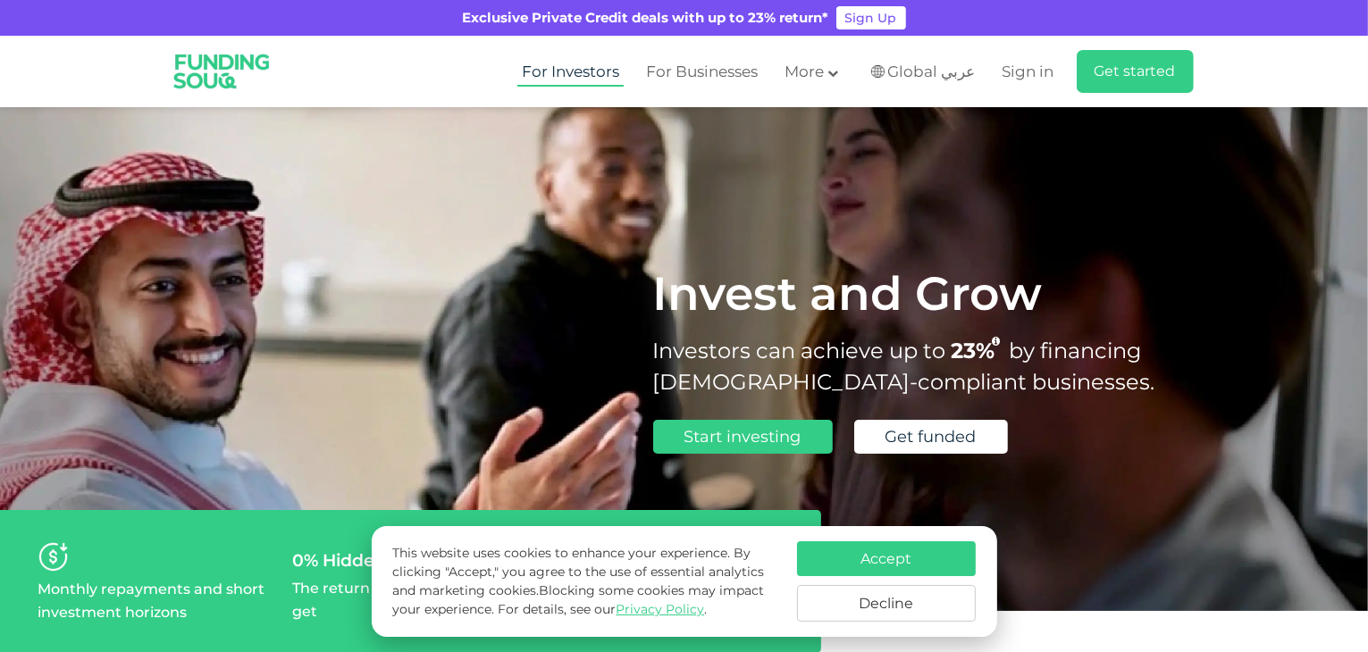
click at [622, 74] on link "For Investors" at bounding box center [570, 71] width 106 height 29
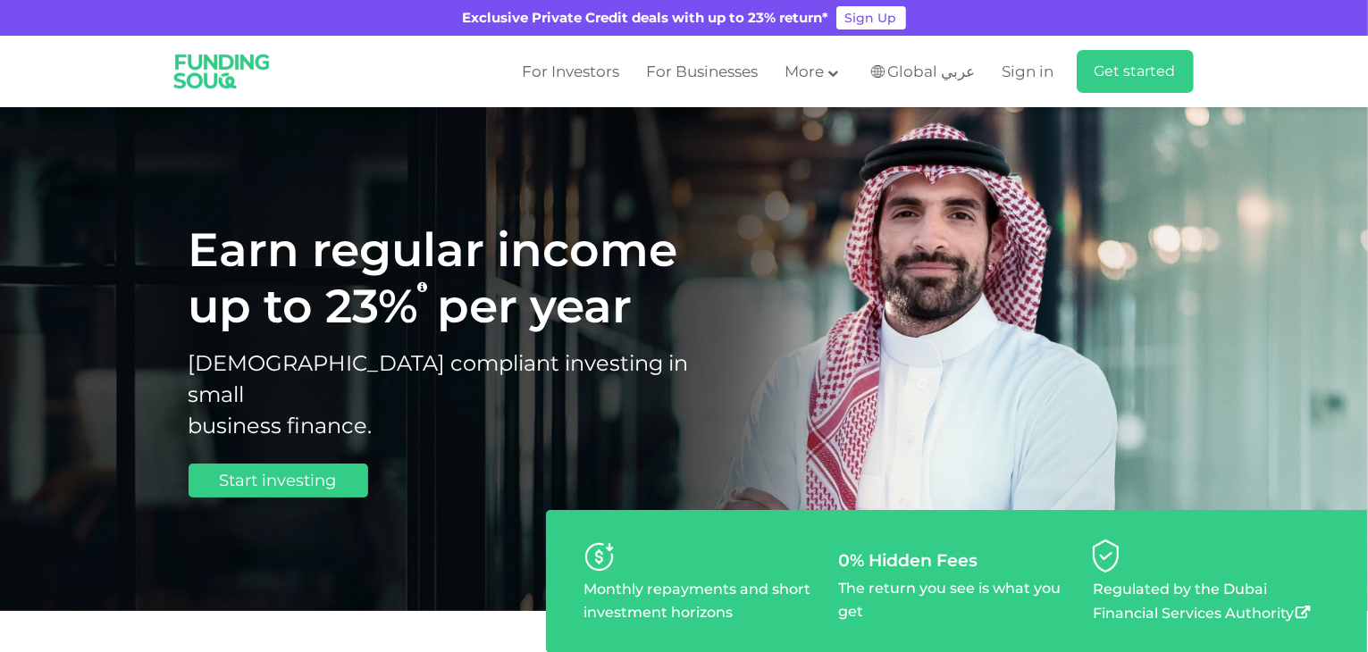
type tc-range-slider "4"
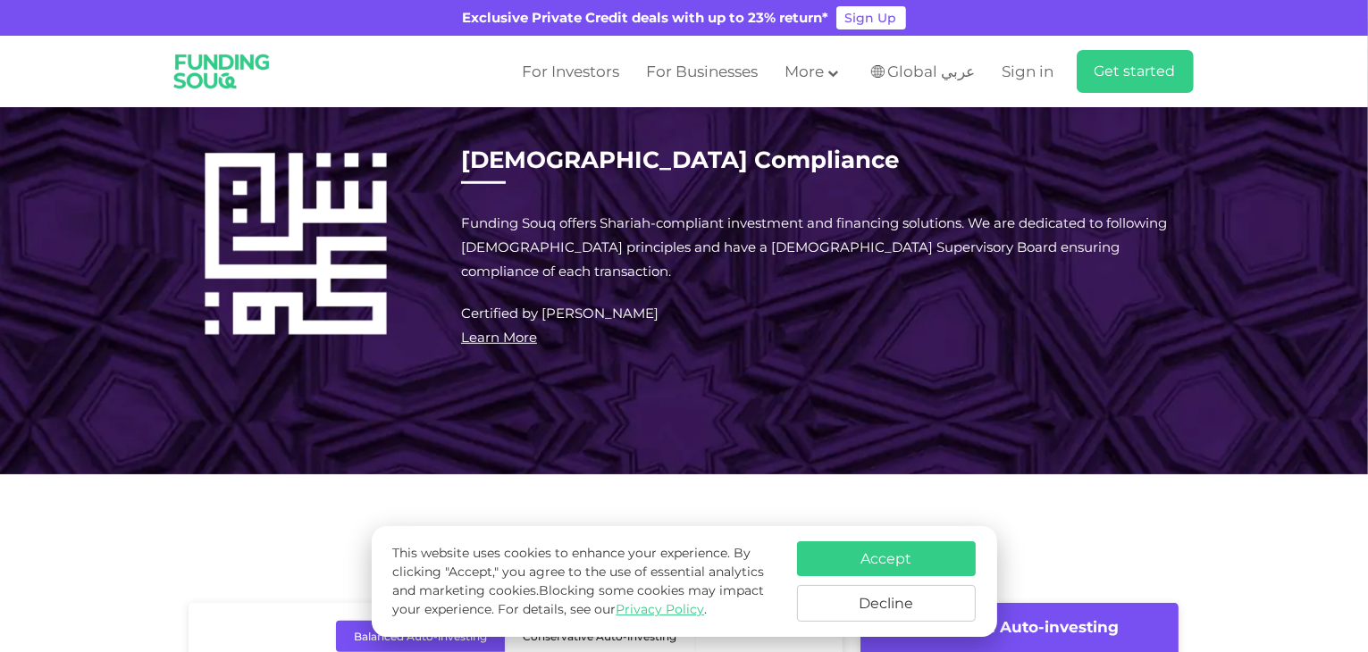
scroll to position [1251, 0]
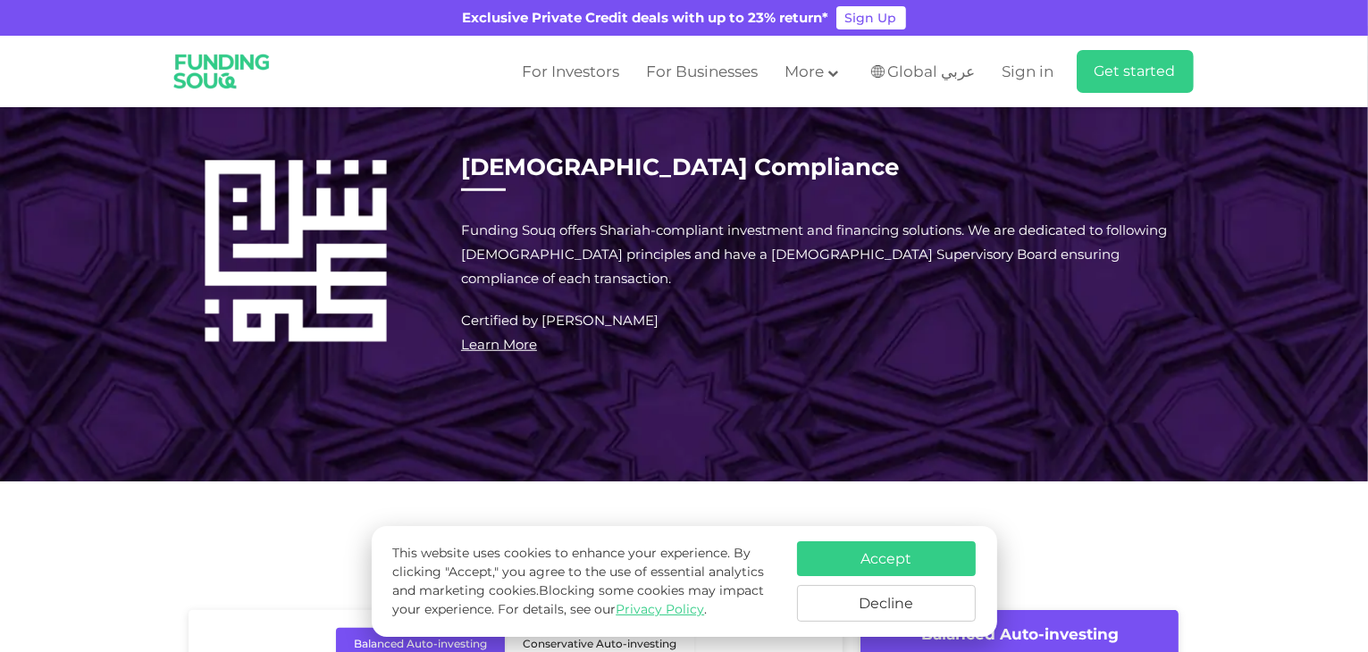
click at [739, 231] on td "Years" at bounding box center [743, 193] width 161 height 73
click at [744, 231] on td "Years" at bounding box center [743, 193] width 161 height 73
click at [884, 157] on td "9.4% p.a" at bounding box center [904, 124] width 161 height 66
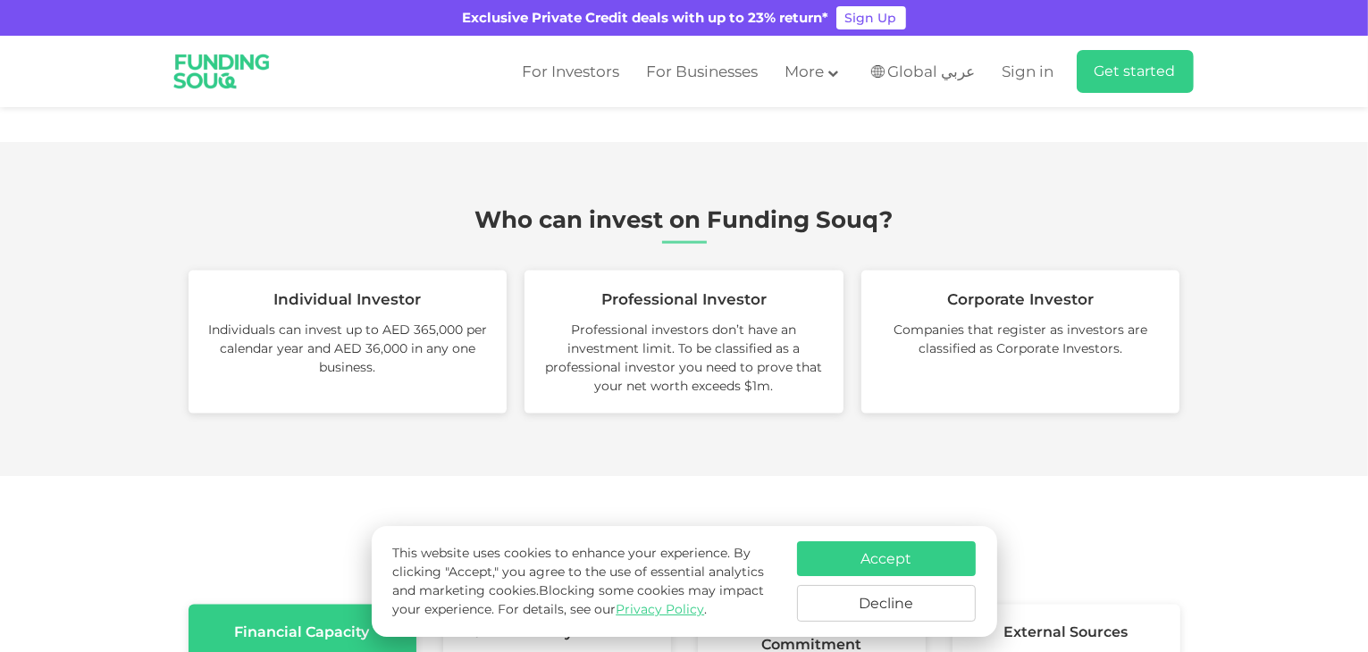
scroll to position [2323, 0]
type tc-range-slider "10000"
drag, startPoint x: 254, startPoint y: 291, endPoint x: 223, endPoint y: 301, distance: 31.9
type tc-range-slider "30000"
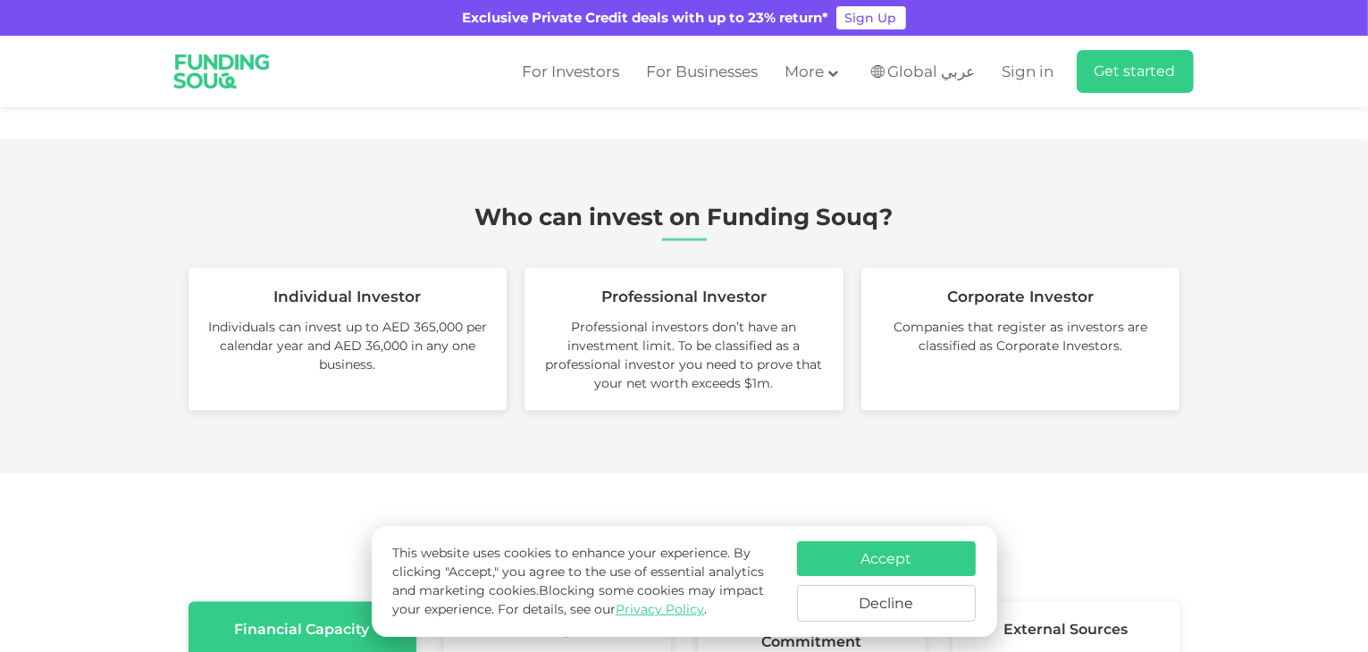
type tc-range-slider "5"
drag, startPoint x: 743, startPoint y: 288, endPoint x: 818, endPoint y: 292, distance: 75.2
type tc-range-slider "10000"
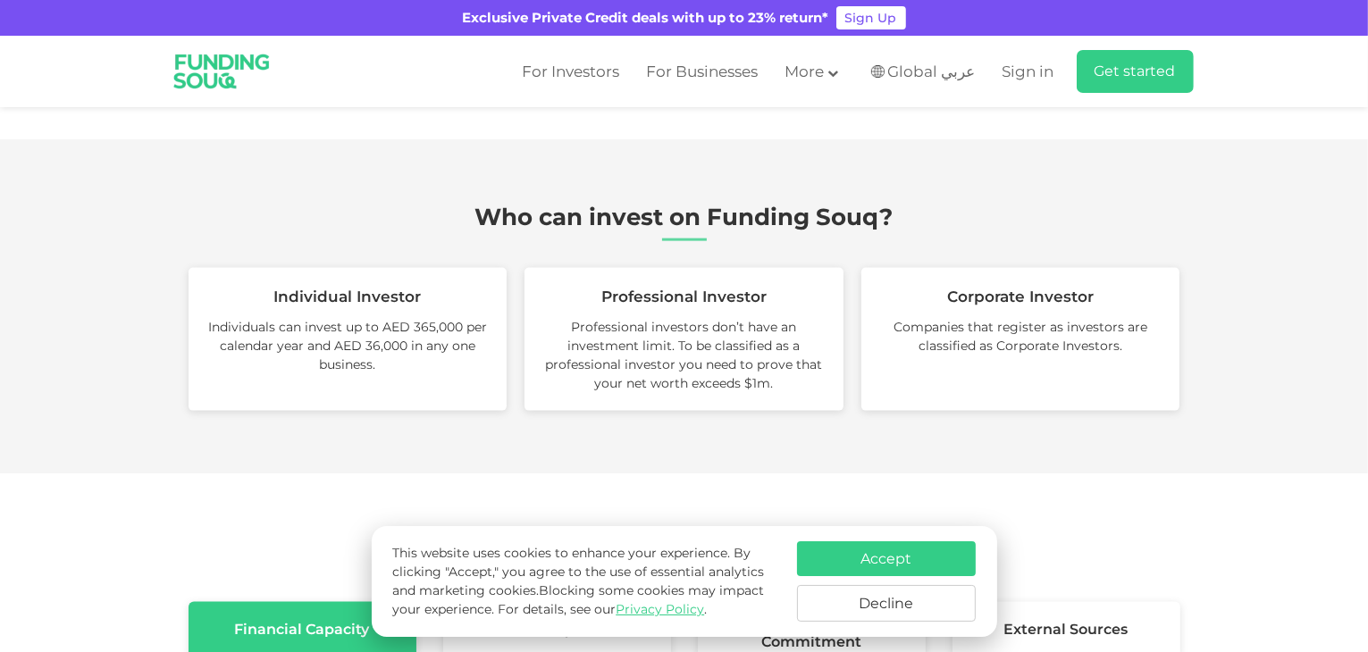
type tc-range-slider "10000"
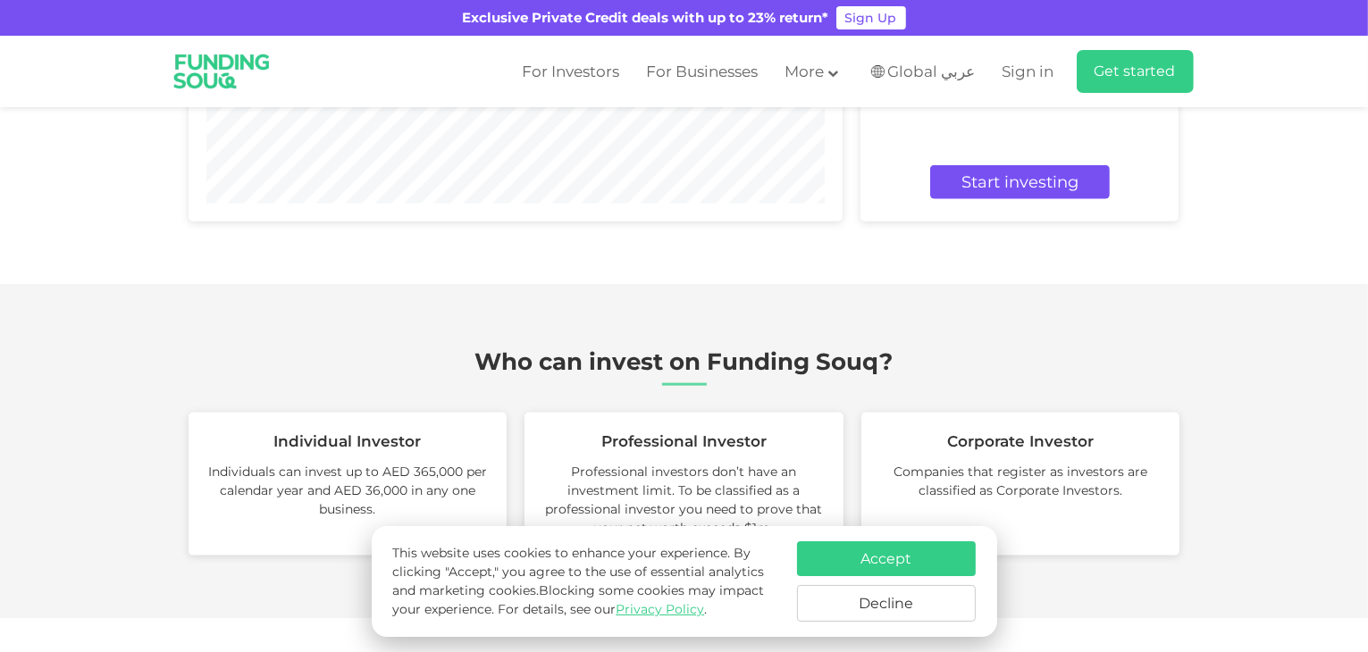
scroll to position [2234, 0]
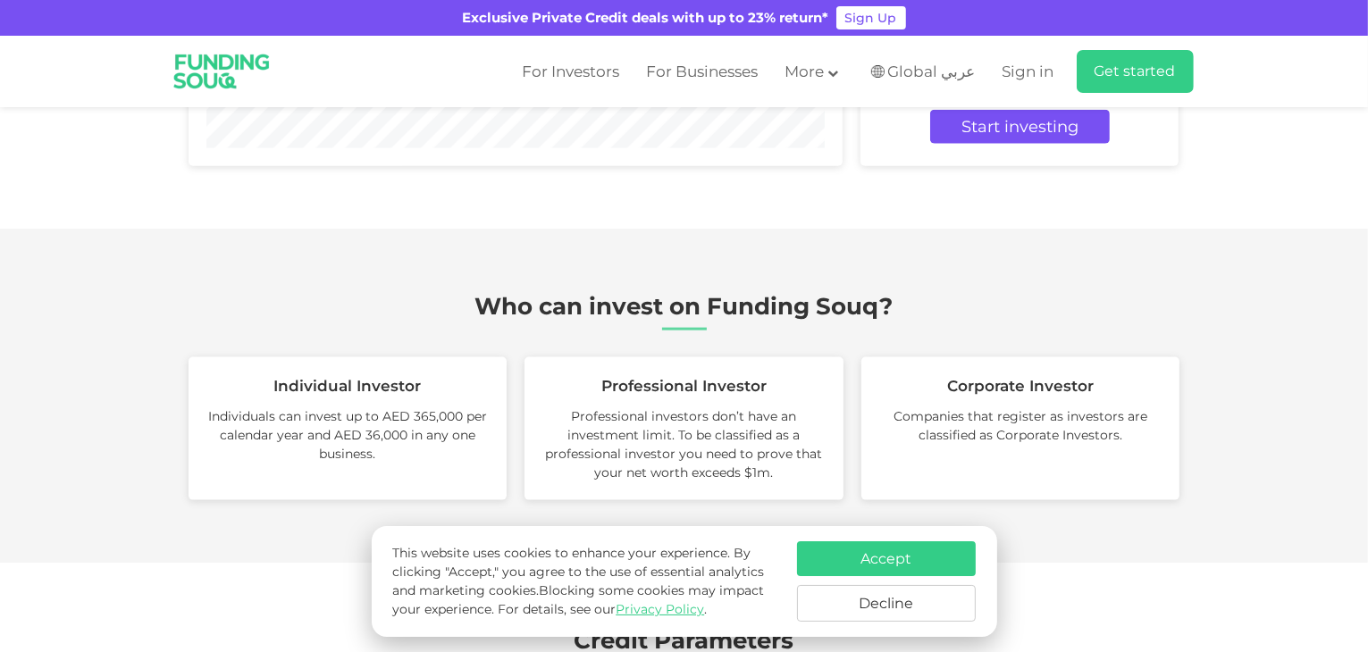
radio input "true"
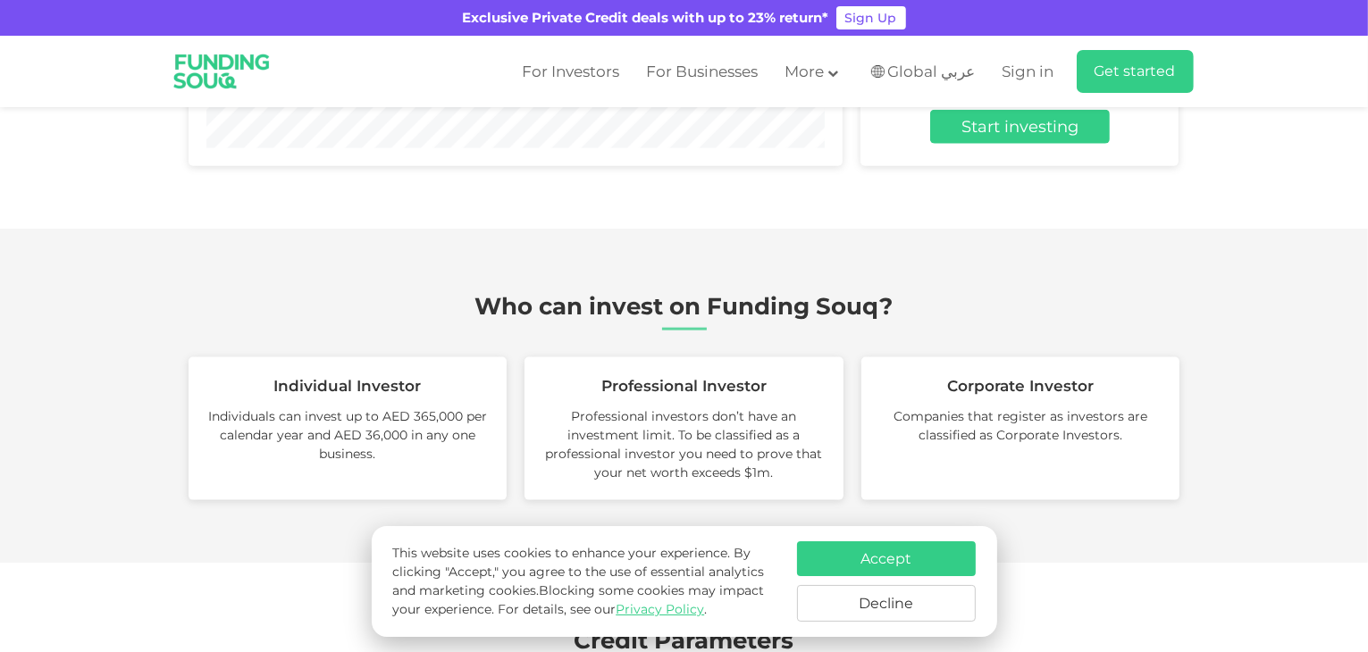
radio input "true"
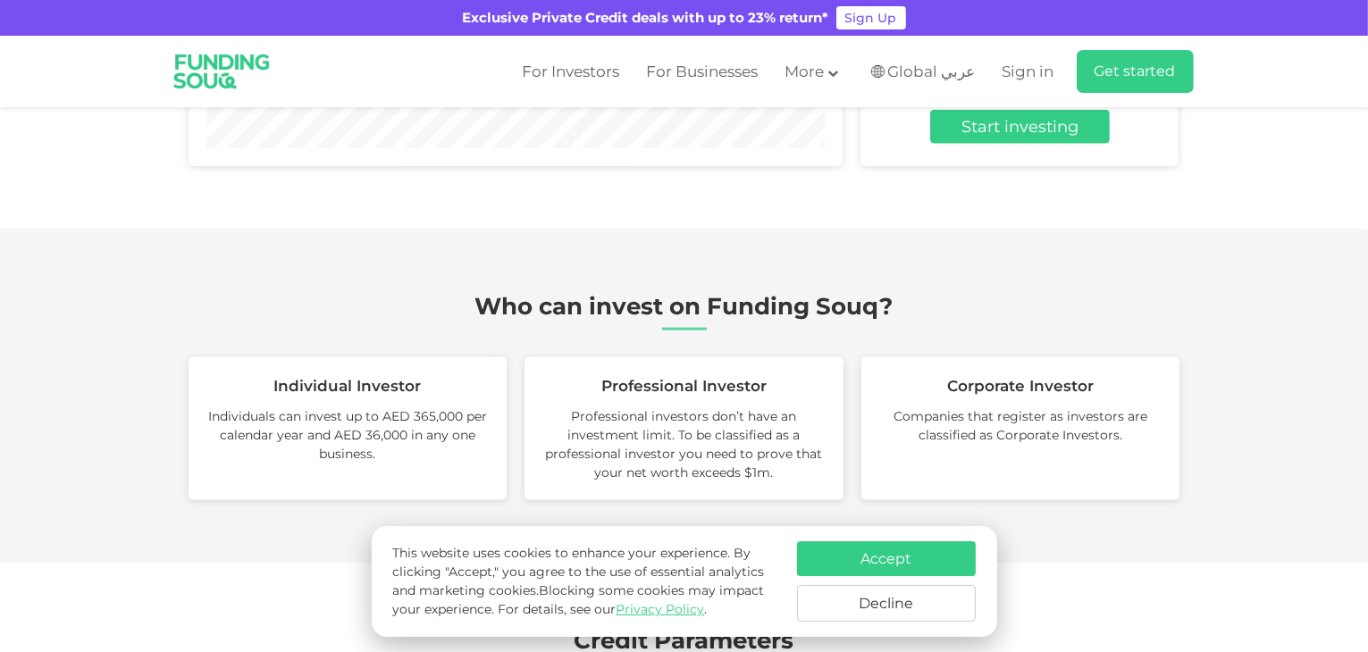
radio input "true"
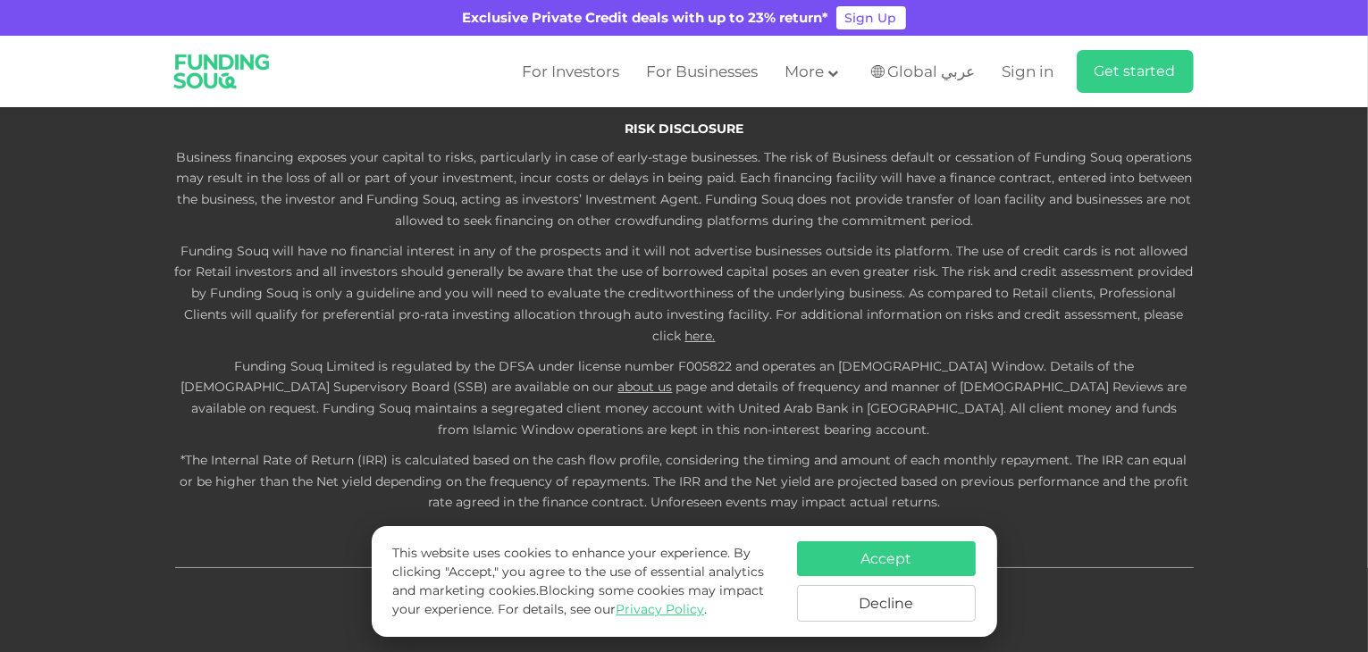
scroll to position [5094, 0]
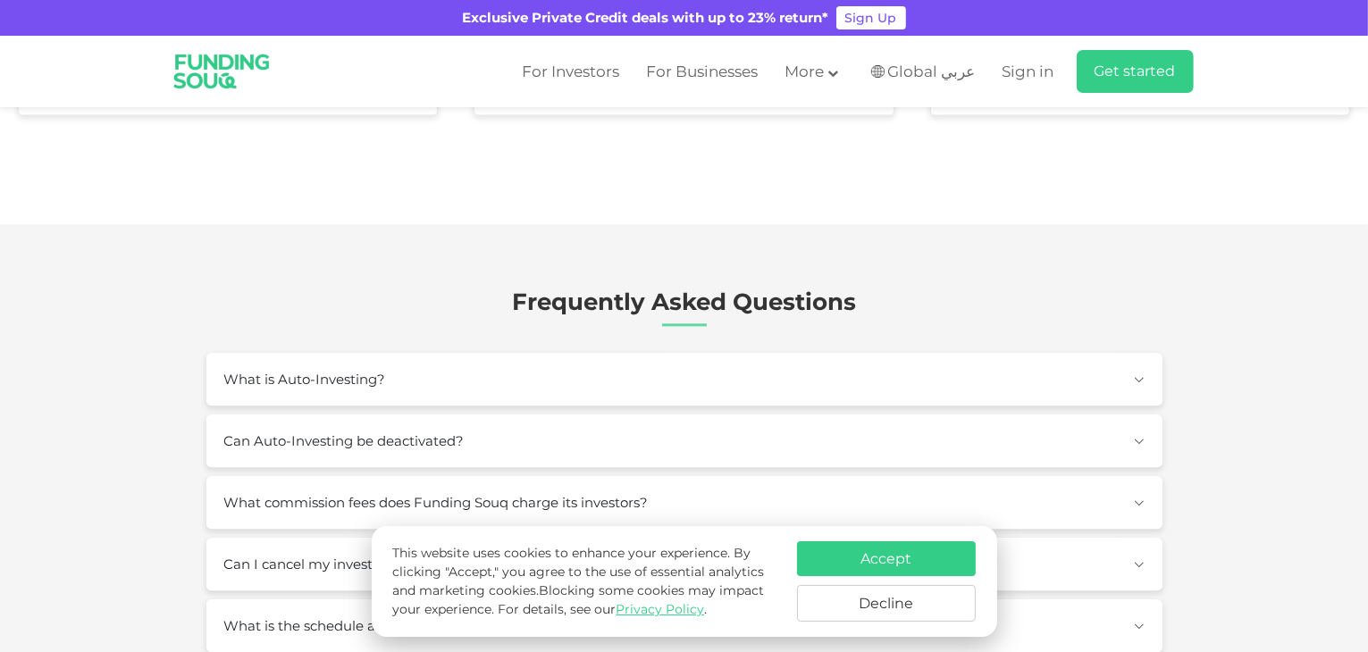
scroll to position [3932, 0]
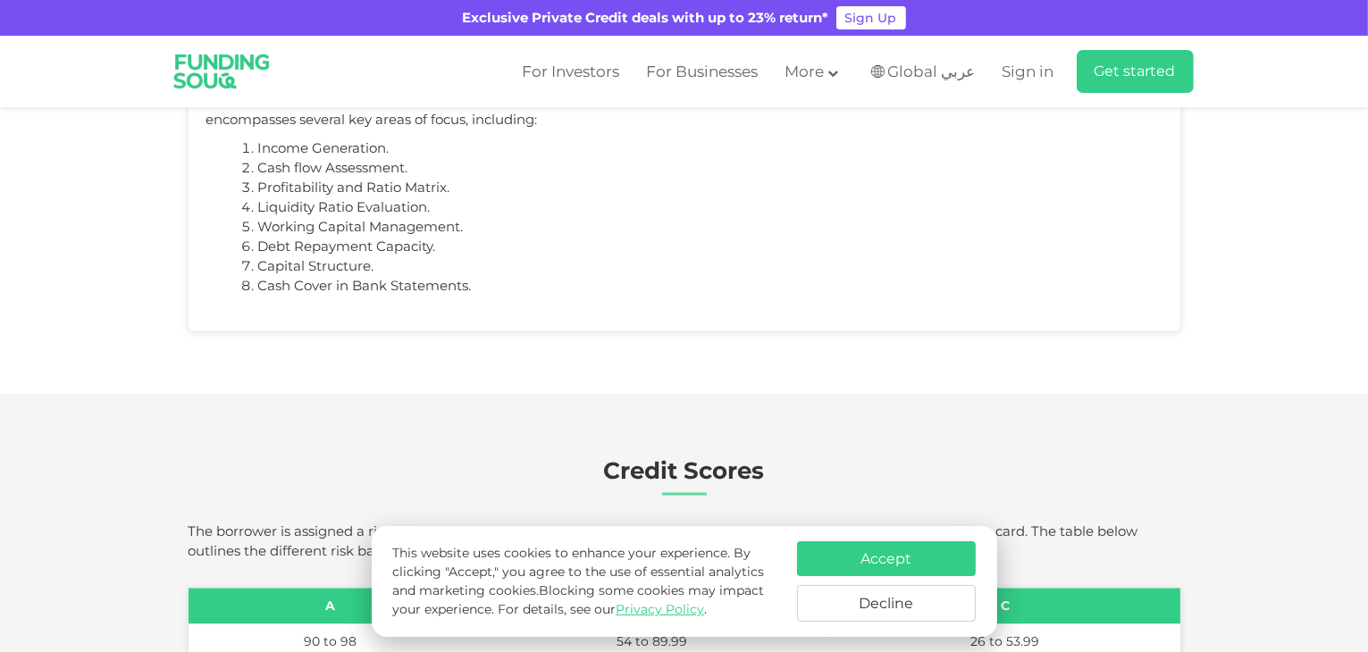
scroll to position [2949, 0]
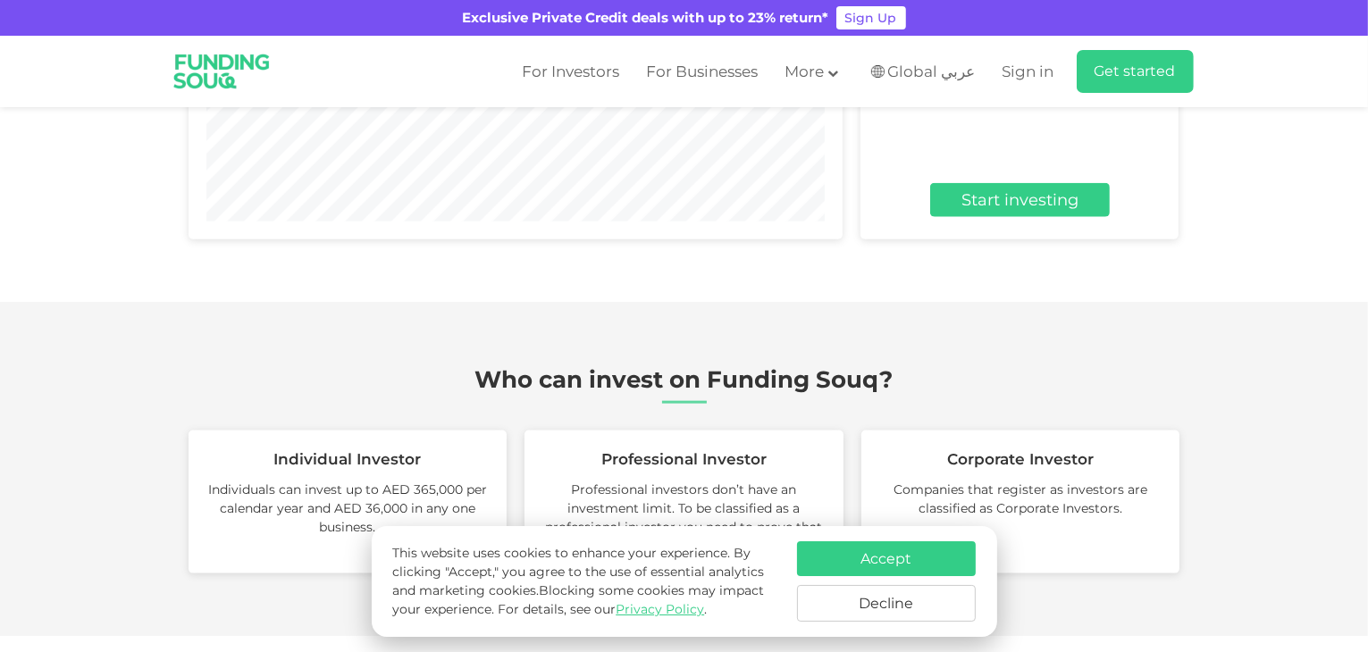
scroll to position [2145, 0]
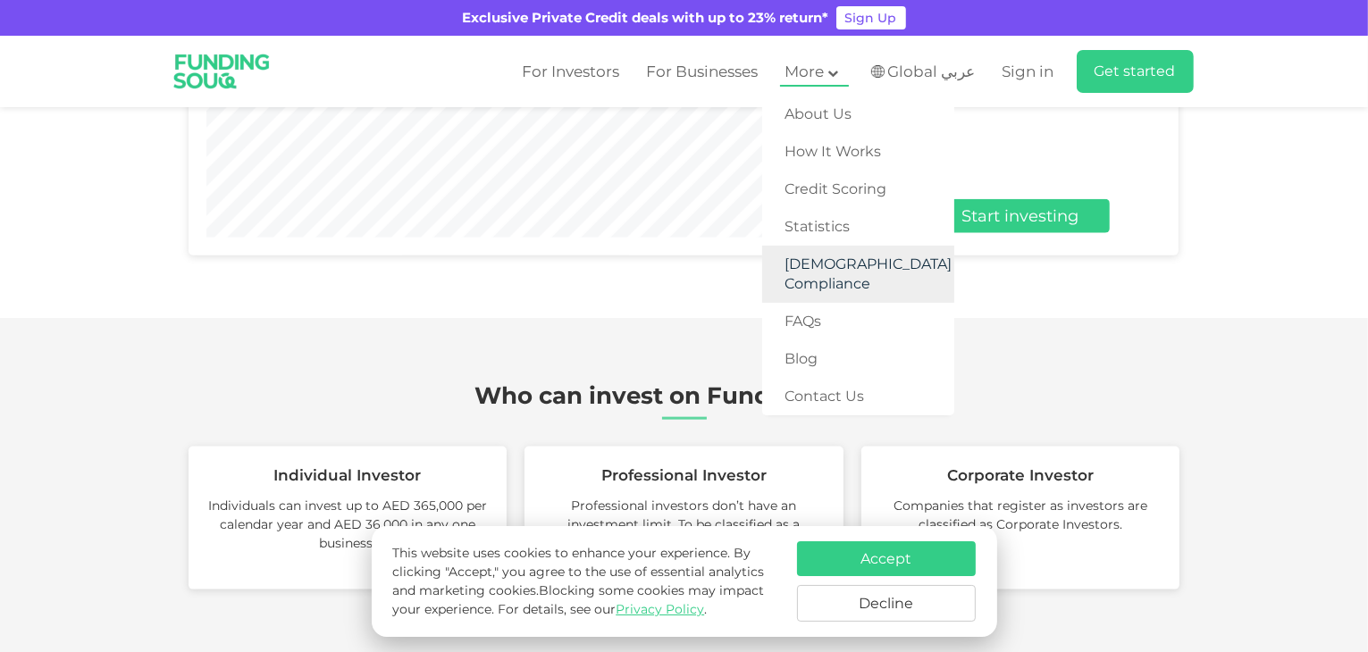
click at [833, 246] on link "[DEMOGRAPHIC_DATA] Compliance" at bounding box center [858, 274] width 192 height 57
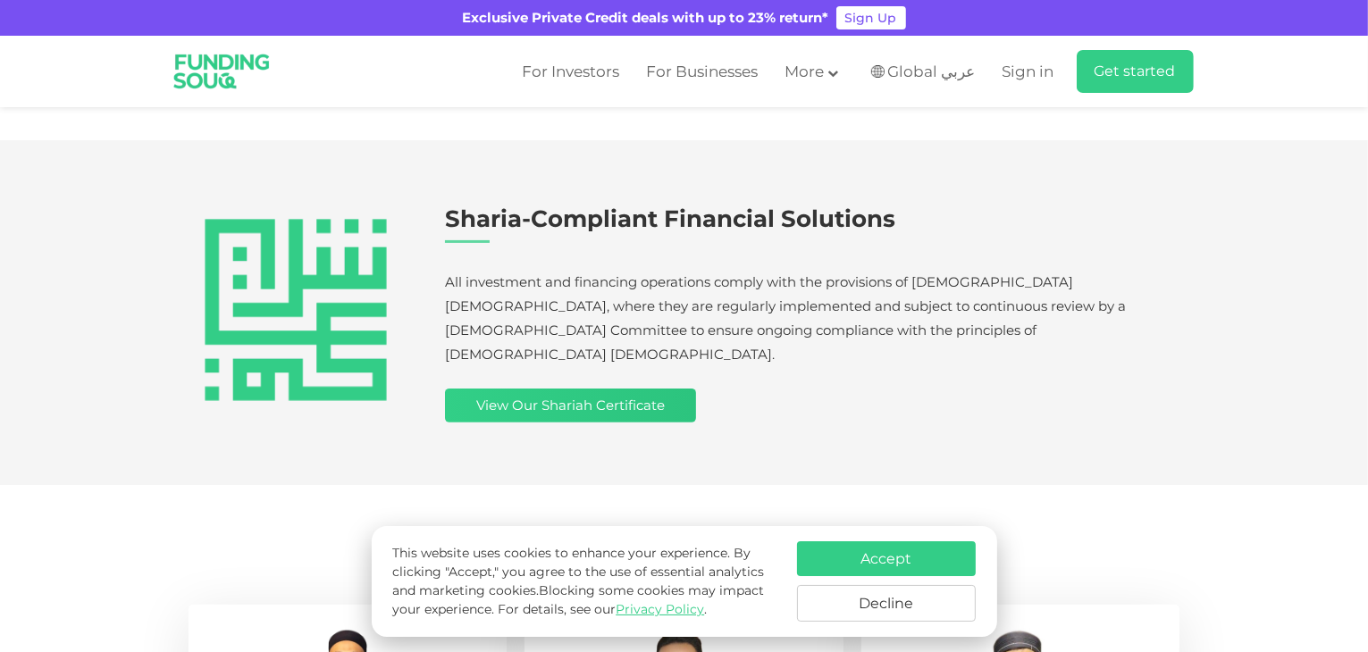
scroll to position [447, 0]
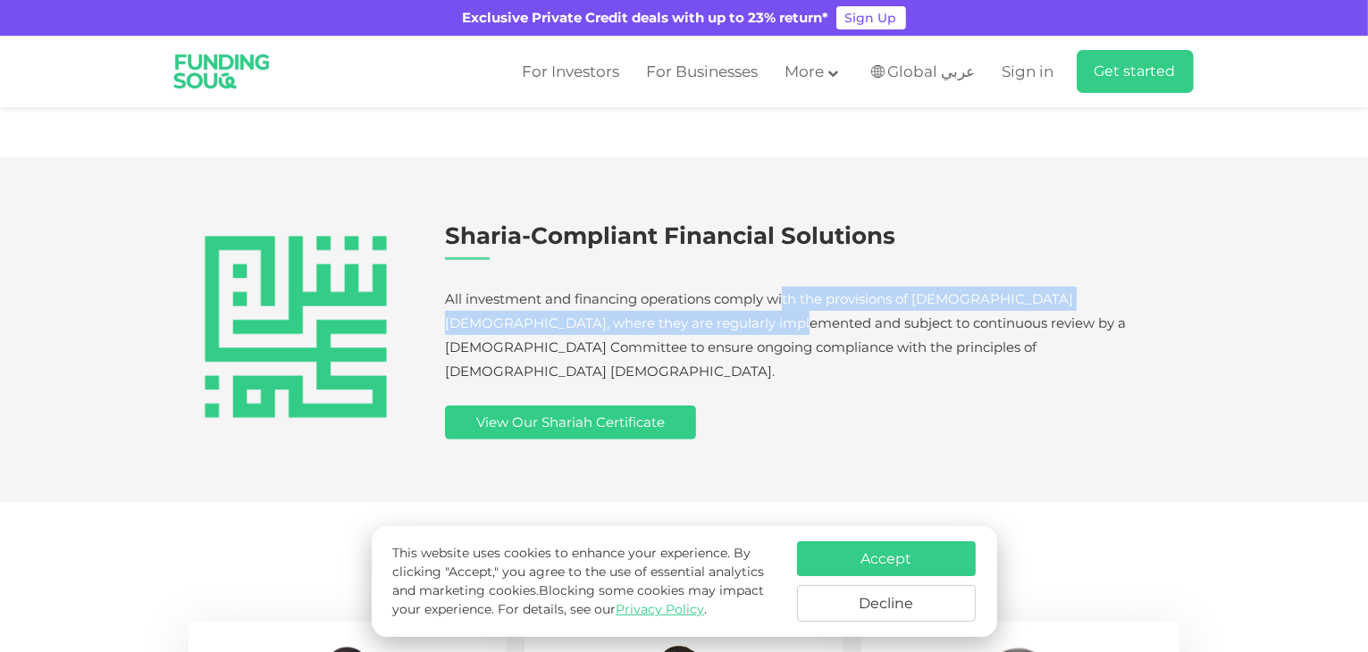
drag, startPoint x: 605, startPoint y: 302, endPoint x: 683, endPoint y: 293, distance: 78.3
click at [683, 293] on div "All investment and financing operations comply with the provisions of Islamic S…" at bounding box center [812, 363] width 735 height 153
click at [683, 293] on span "All investment and financing operations comply with the provisions of Islamic S…" at bounding box center [785, 334] width 681 height 89
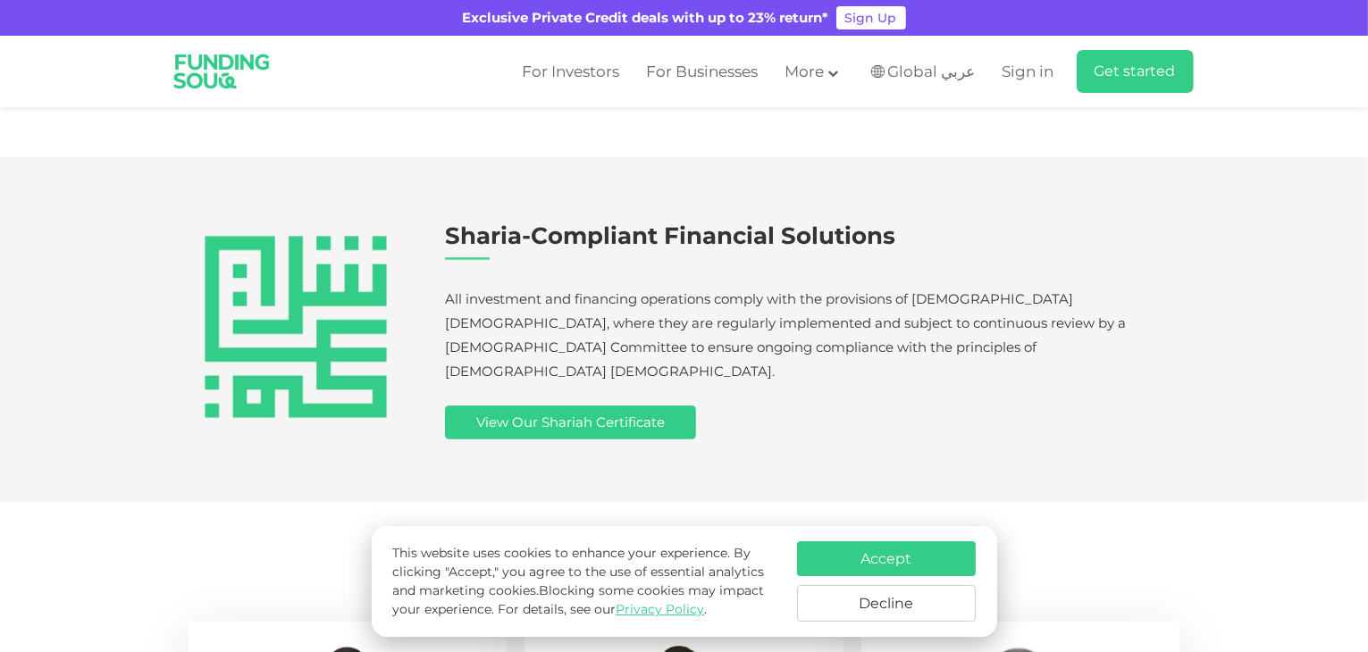
click at [828, 290] on span "All investment and financing operations comply with the provisions of Islamic S…" at bounding box center [785, 334] width 681 height 89
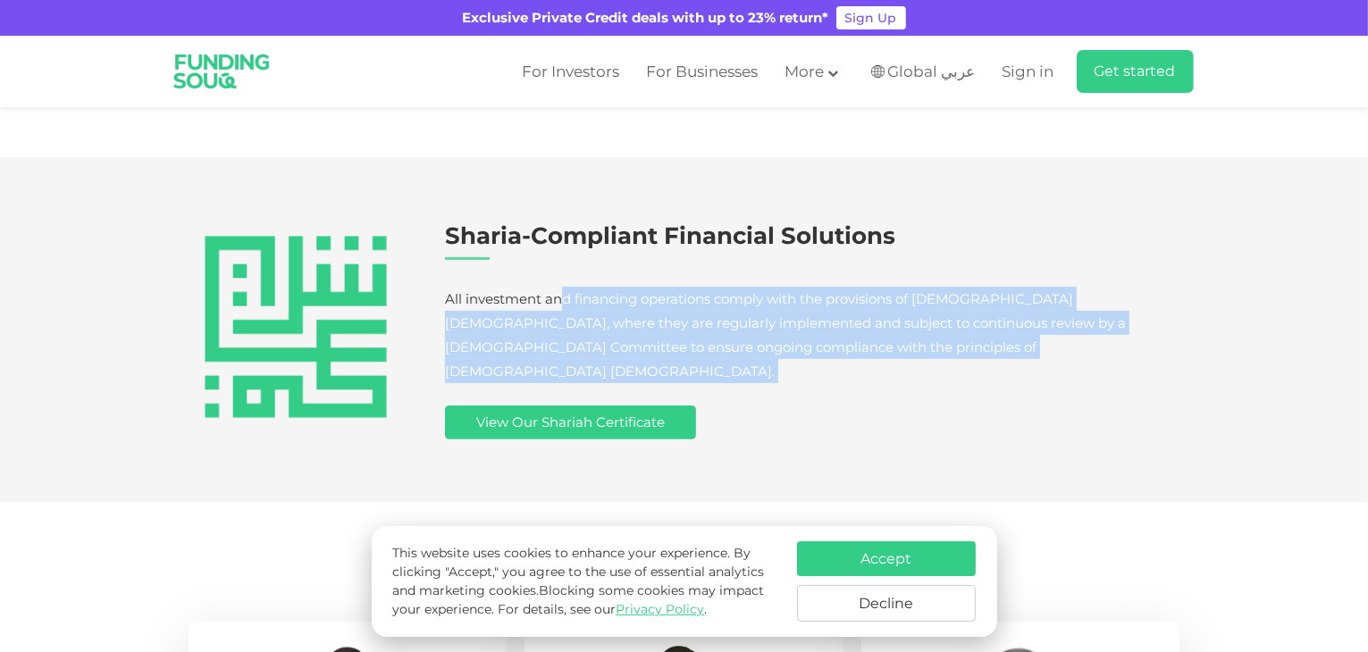
click at [828, 290] on span "All investment and financing operations comply with the provisions of Islamic S…" at bounding box center [785, 334] width 681 height 89
click at [823, 298] on div "All investment and financing operations comply with the provisions of Islamic S…" at bounding box center [812, 363] width 735 height 153
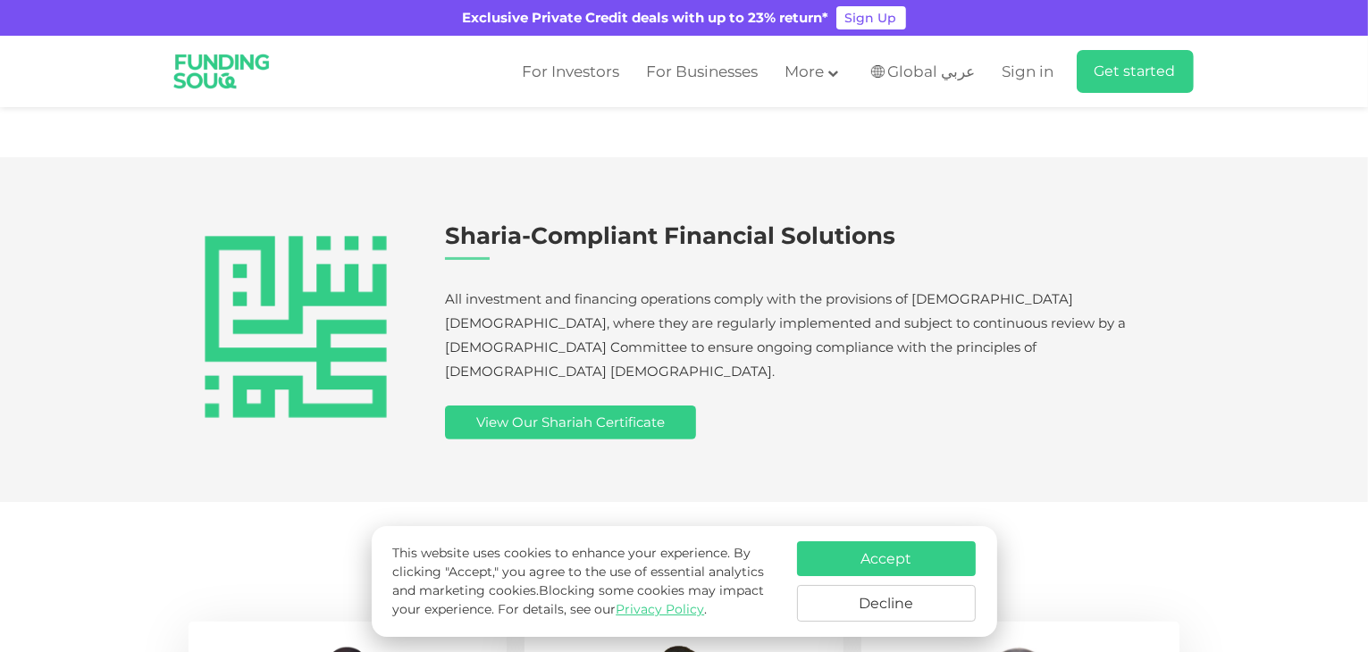
click at [700, 316] on span "All investment and financing operations comply with the provisions of Islamic S…" at bounding box center [785, 334] width 681 height 89
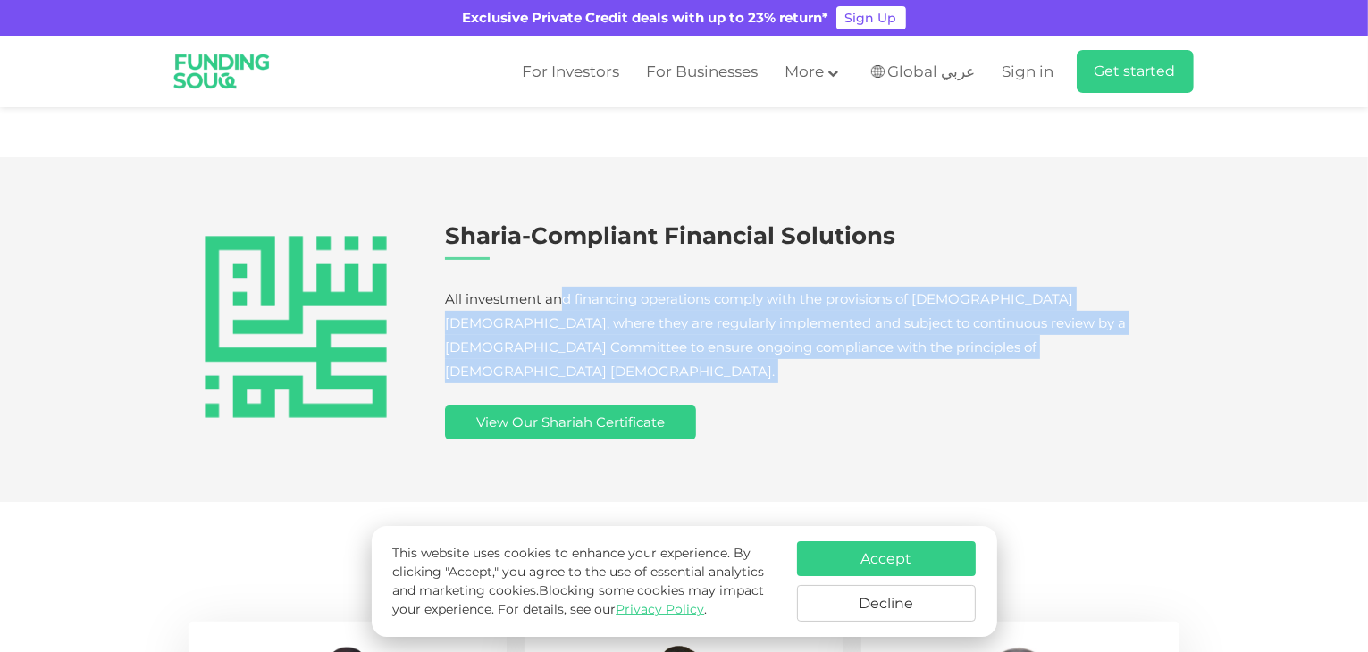
click at [700, 316] on span "All investment and financing operations comply with the provisions of Islamic S…" at bounding box center [785, 334] width 681 height 89
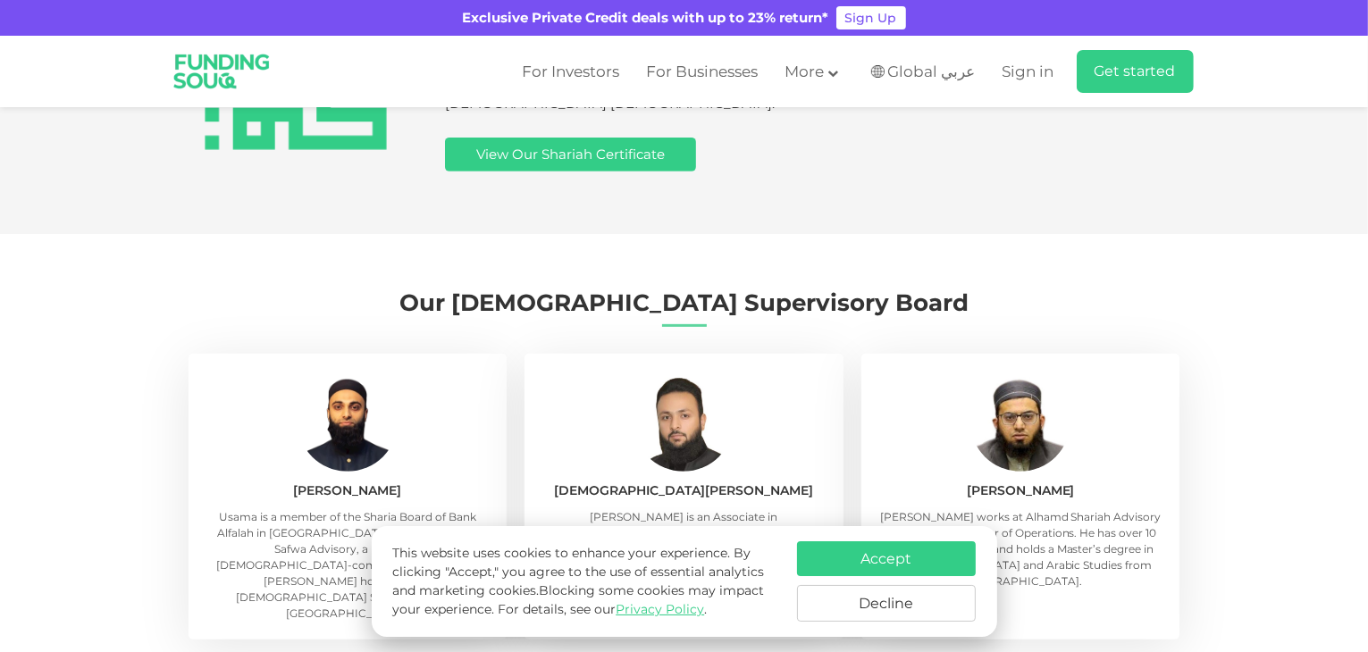
click at [701, 313] on section "Our Shariah Supervisory Board Usama Ehsan Usama is a member of the Sharia Board…" at bounding box center [684, 464] width 1368 height 424
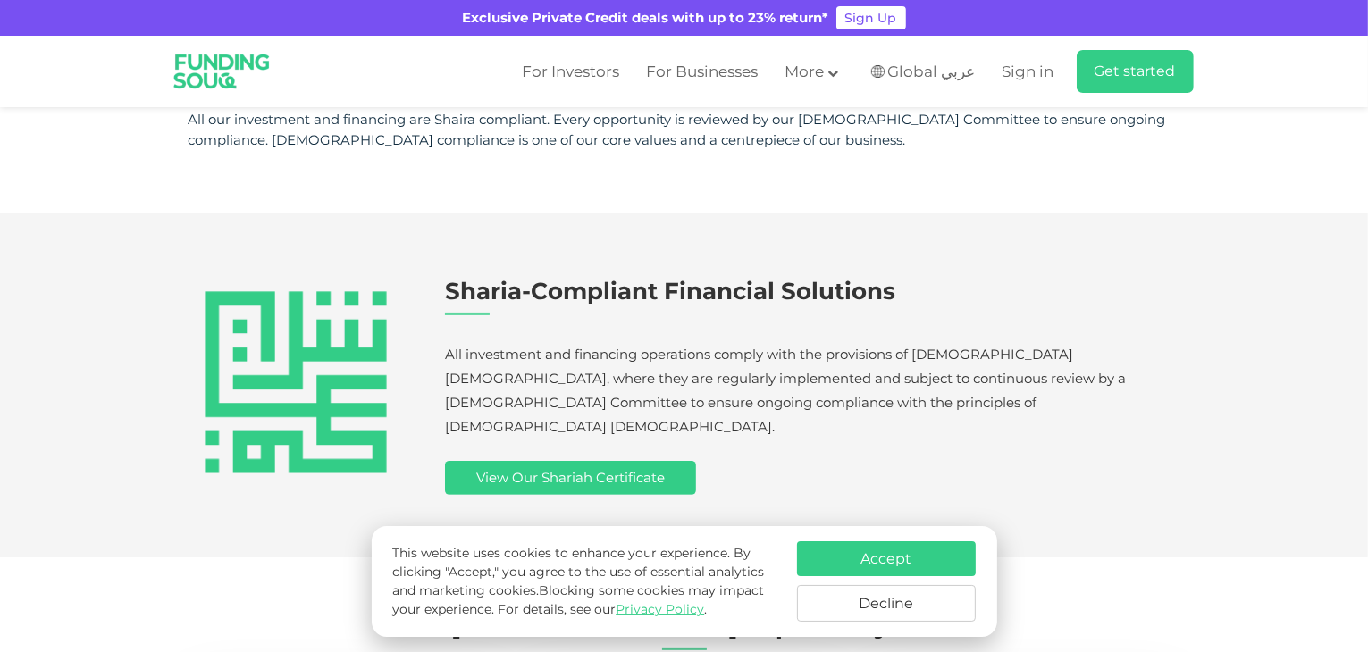
scroll to position [357, 0]
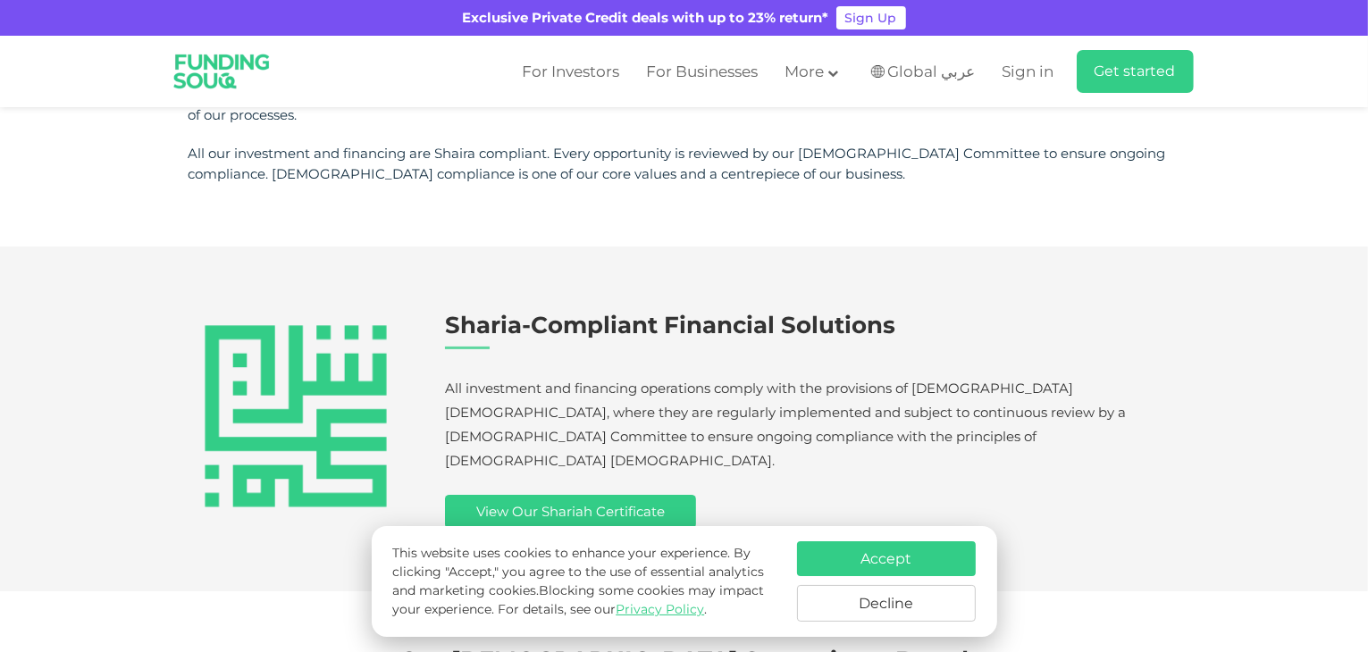
drag, startPoint x: 611, startPoint y: 37, endPoint x: 717, endPoint y: 54, distance: 106.8
click at [717, 54] on header "Exclusive Private Credit deals with up to 23% return* Sign Up For Investors For…" at bounding box center [684, 53] width 1368 height 107
click at [754, 356] on div "Sharia-Compliant Financial Solutions All investment and financing operations co…" at bounding box center [812, 419] width 735 height 219
click at [717, 66] on link "For Businesses" at bounding box center [702, 71] width 121 height 29
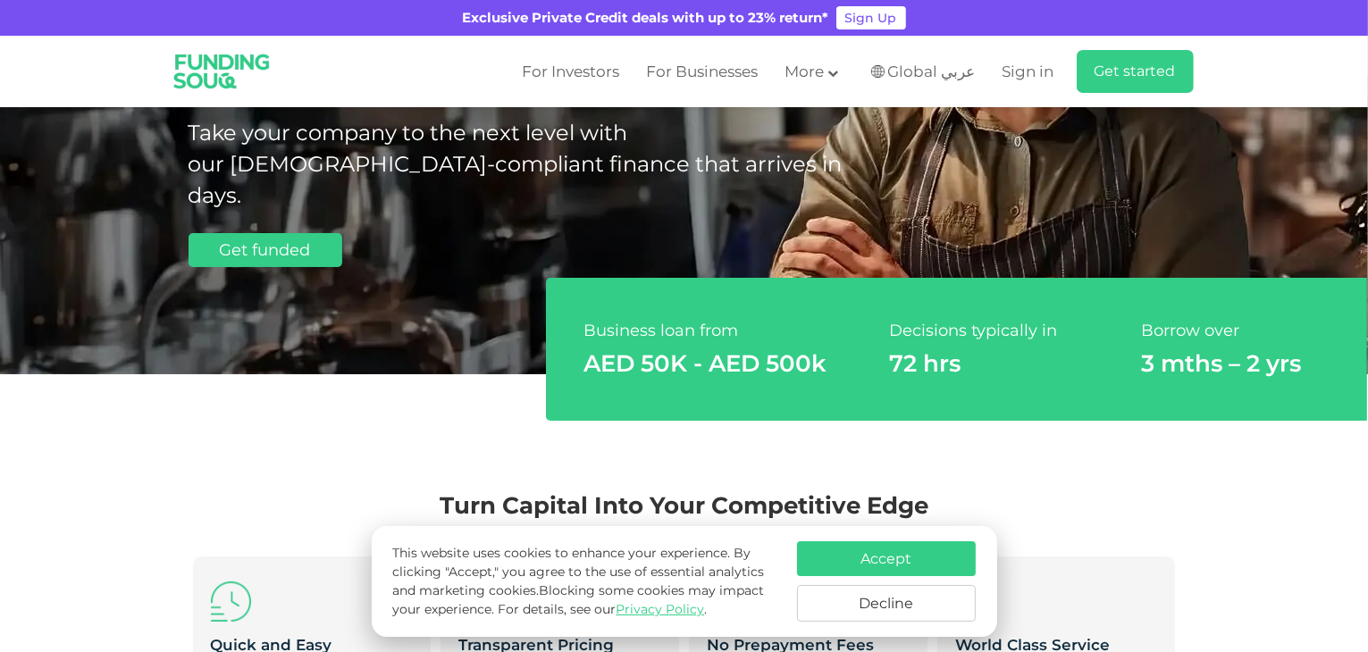
scroll to position [268, 0]
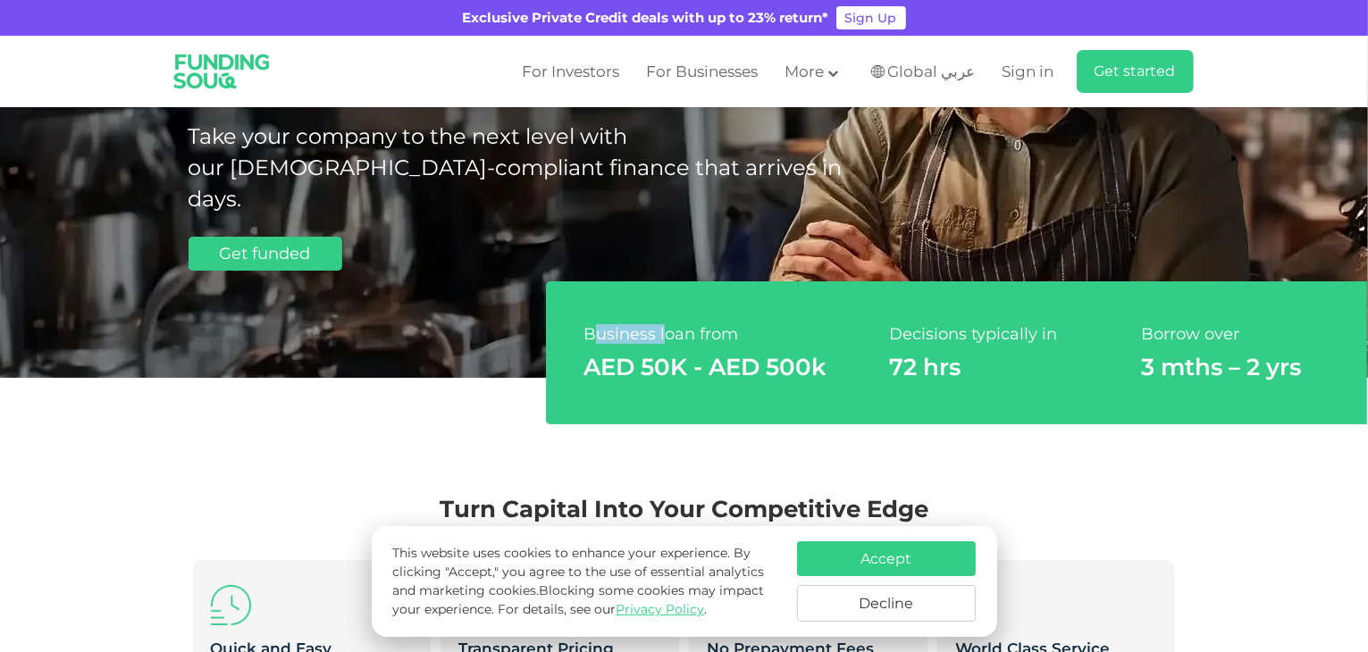
drag, startPoint x: 592, startPoint y: 294, endPoint x: 665, endPoint y: 305, distance: 74.1
click at [665, 326] on div "Business loan from" at bounding box center [705, 335] width 261 height 18
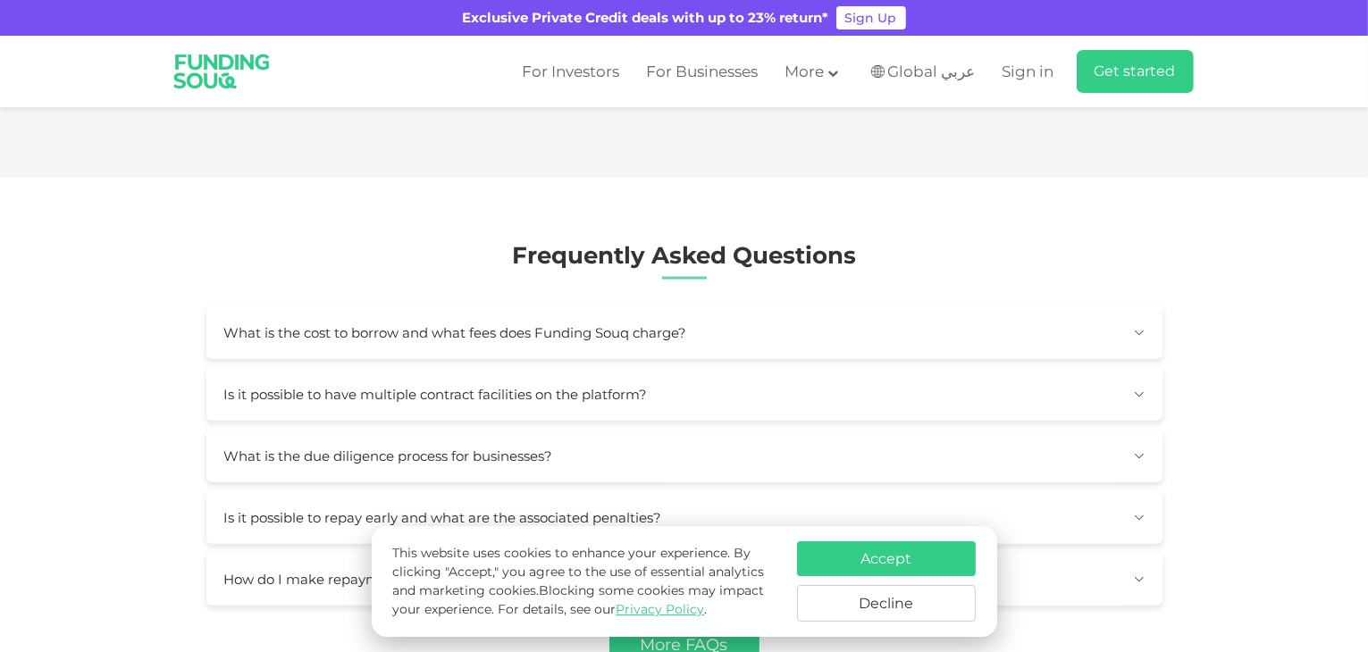
scroll to position [2592, 0]
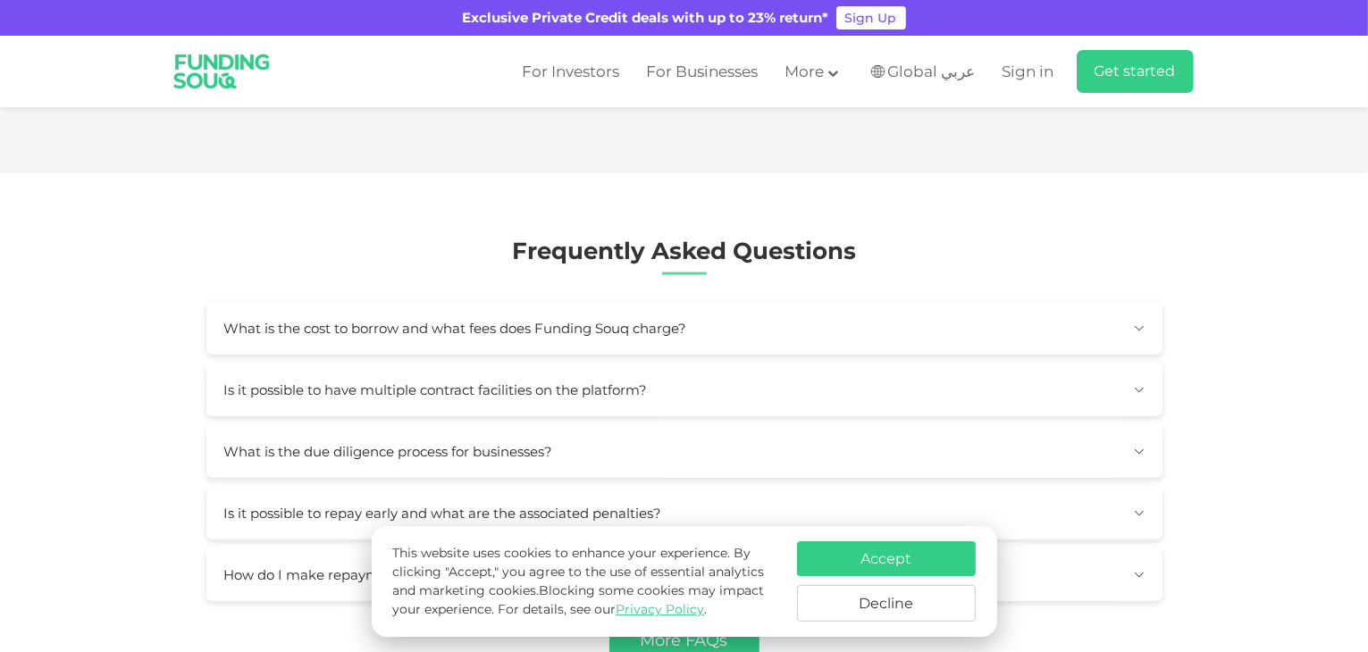
click at [718, 453] on link "View Deal" at bounding box center [689, 436] width 145 height 34
click at [816, 302] on button "What is the cost to borrow and what fees does Funding Souq charge?" at bounding box center [684, 328] width 956 height 53
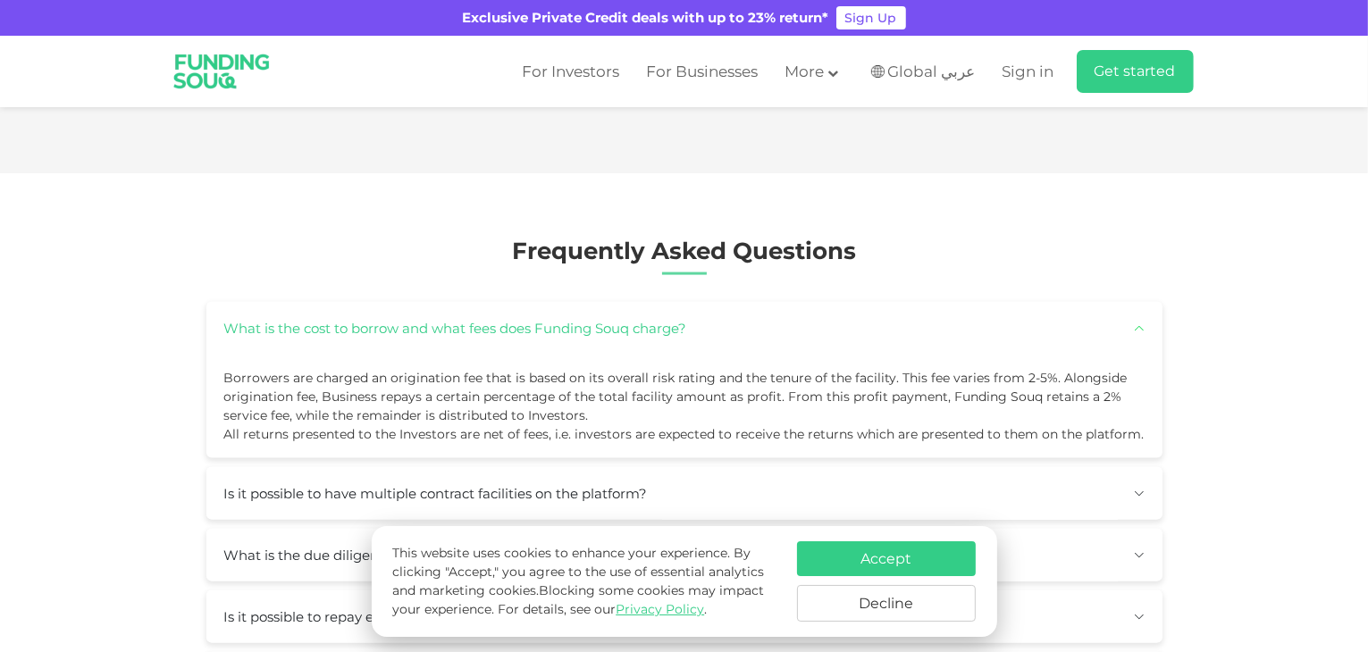
click at [815, 302] on button "What is the cost to borrow and what fees does Funding Souq charge?" at bounding box center [684, 328] width 956 height 53
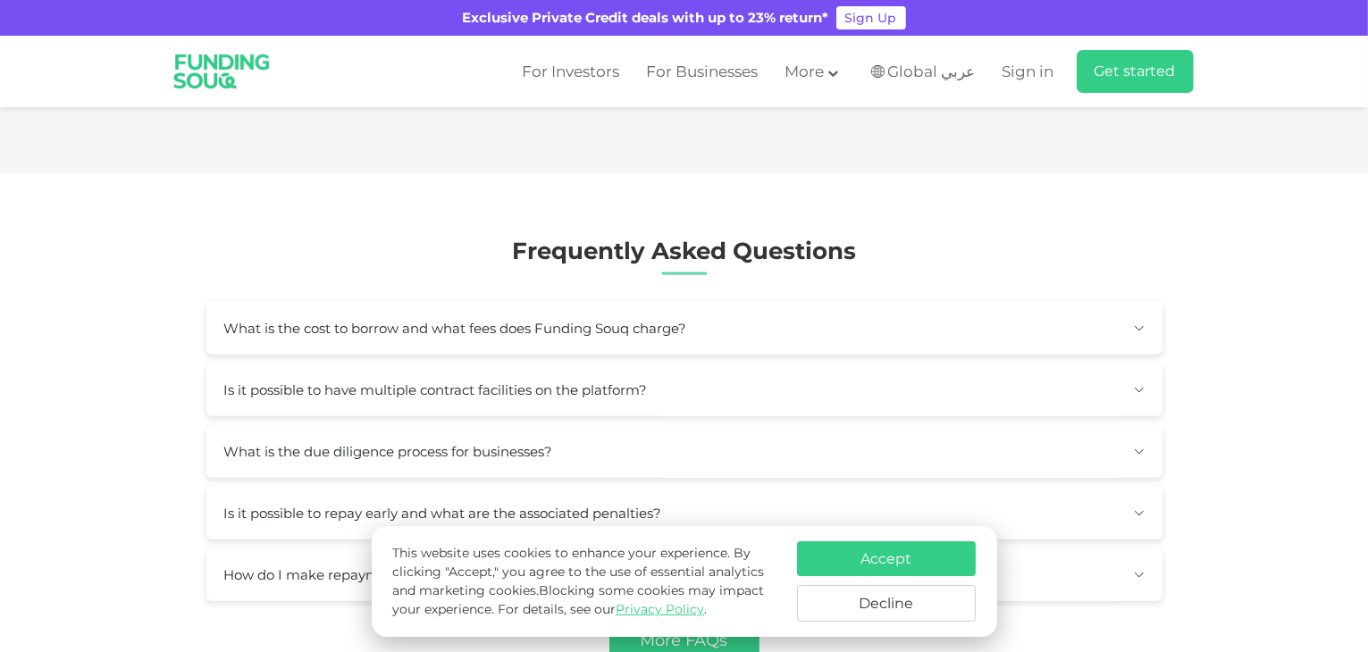
click at [815, 302] on button "What is the cost to borrow and what fees does Funding Souq charge?" at bounding box center [684, 328] width 956 height 53
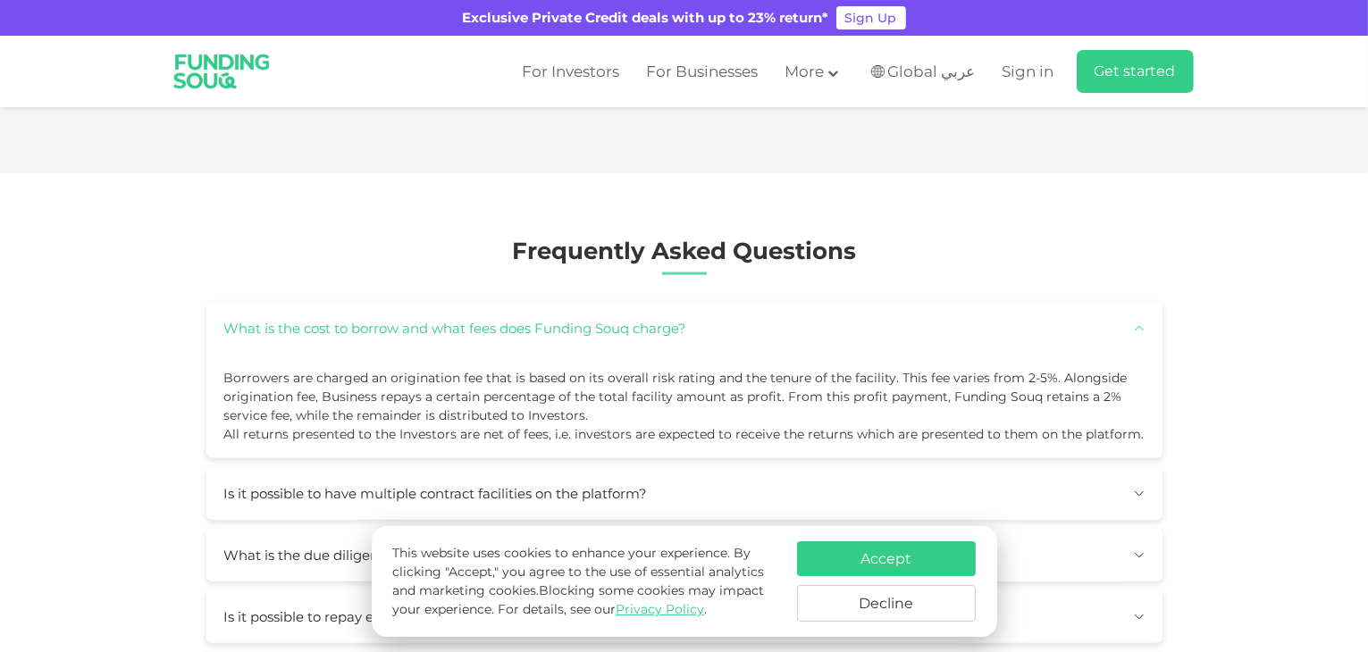
click at [815, 302] on button "What is the cost to borrow and what fees does Funding Souq charge?" at bounding box center [684, 328] width 956 height 53
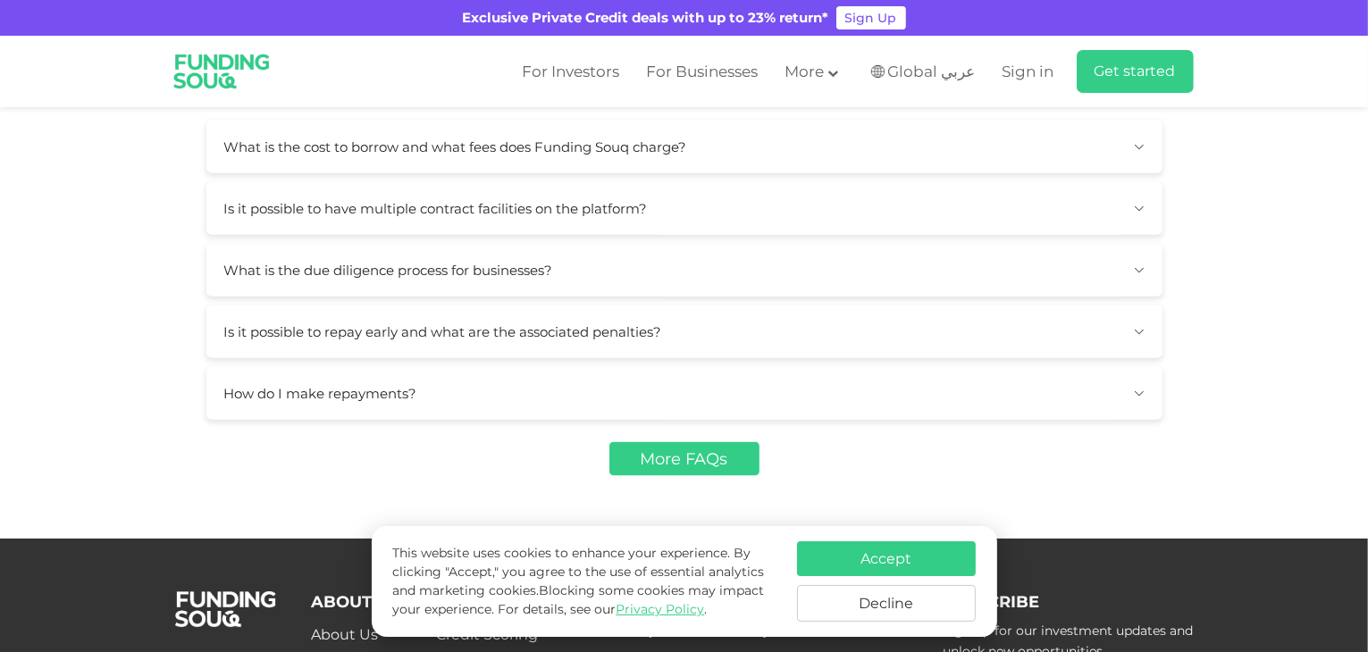
scroll to position [2770, 0]
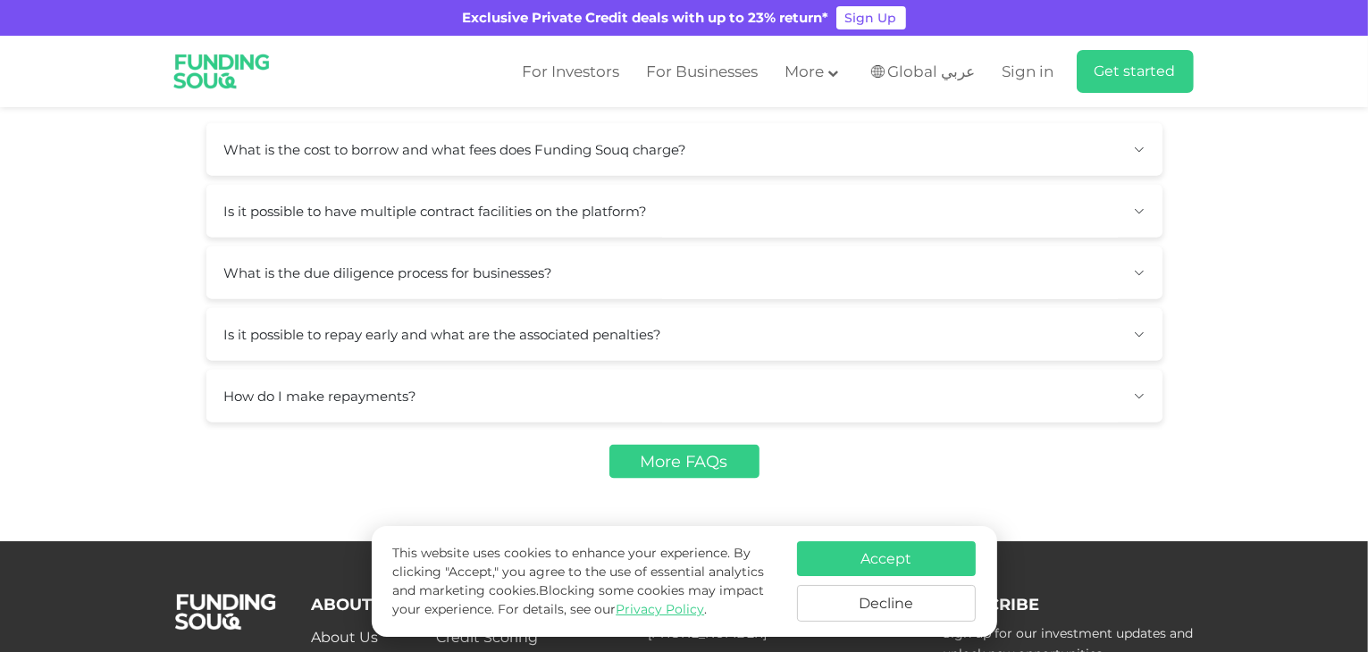
click at [660, 370] on button "How do I make repayments?" at bounding box center [684, 396] width 956 height 53
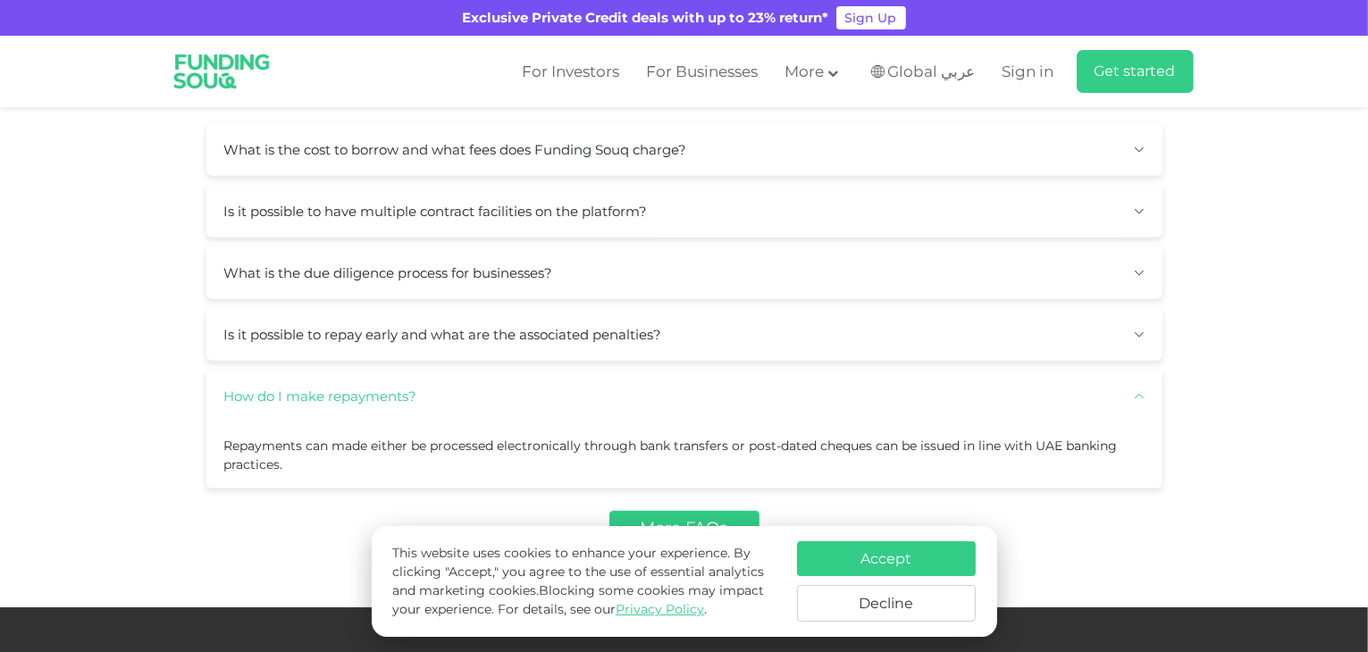
click at [661, 370] on button "How do I make repayments?" at bounding box center [684, 396] width 956 height 53
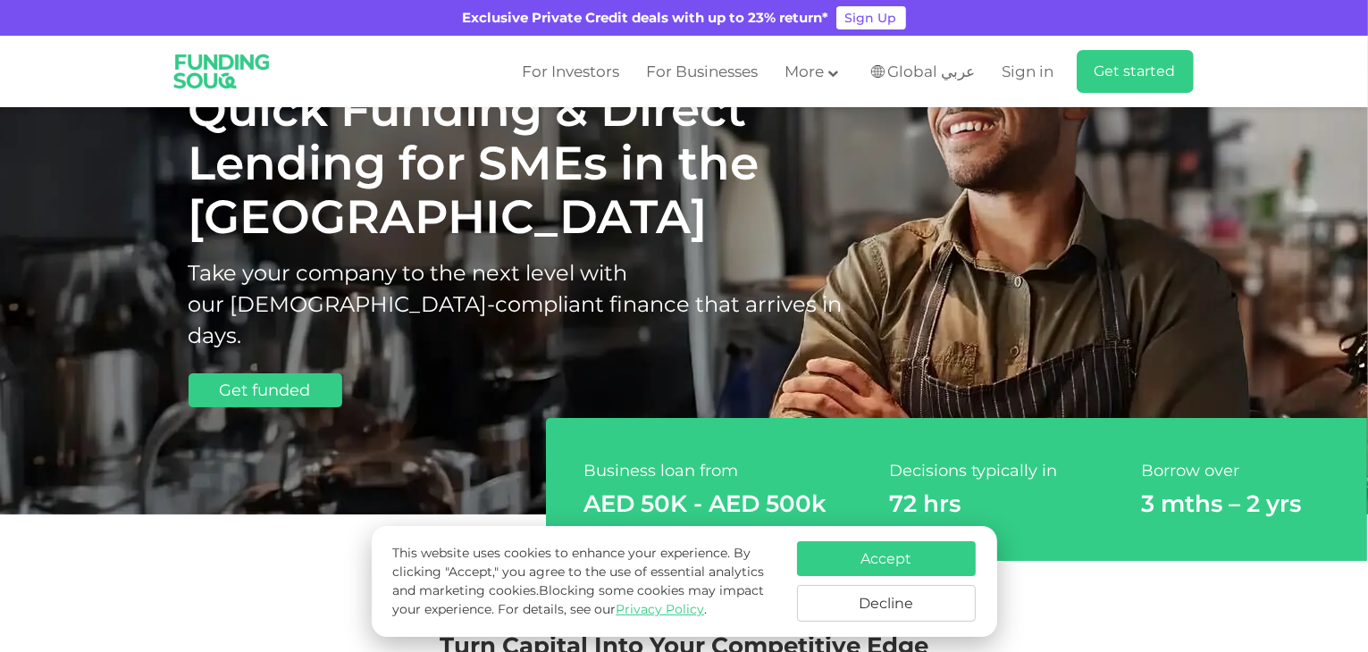
scroll to position [0, 0]
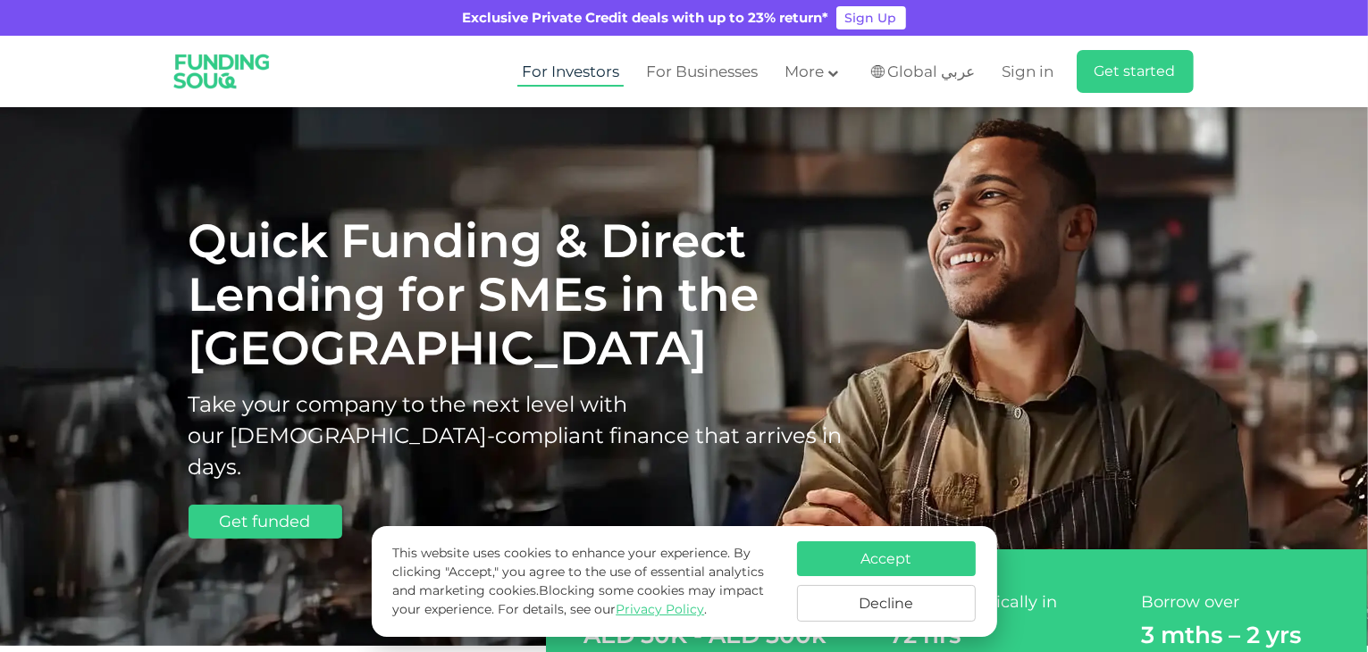
click at [594, 62] on link "For Investors" at bounding box center [570, 71] width 106 height 29
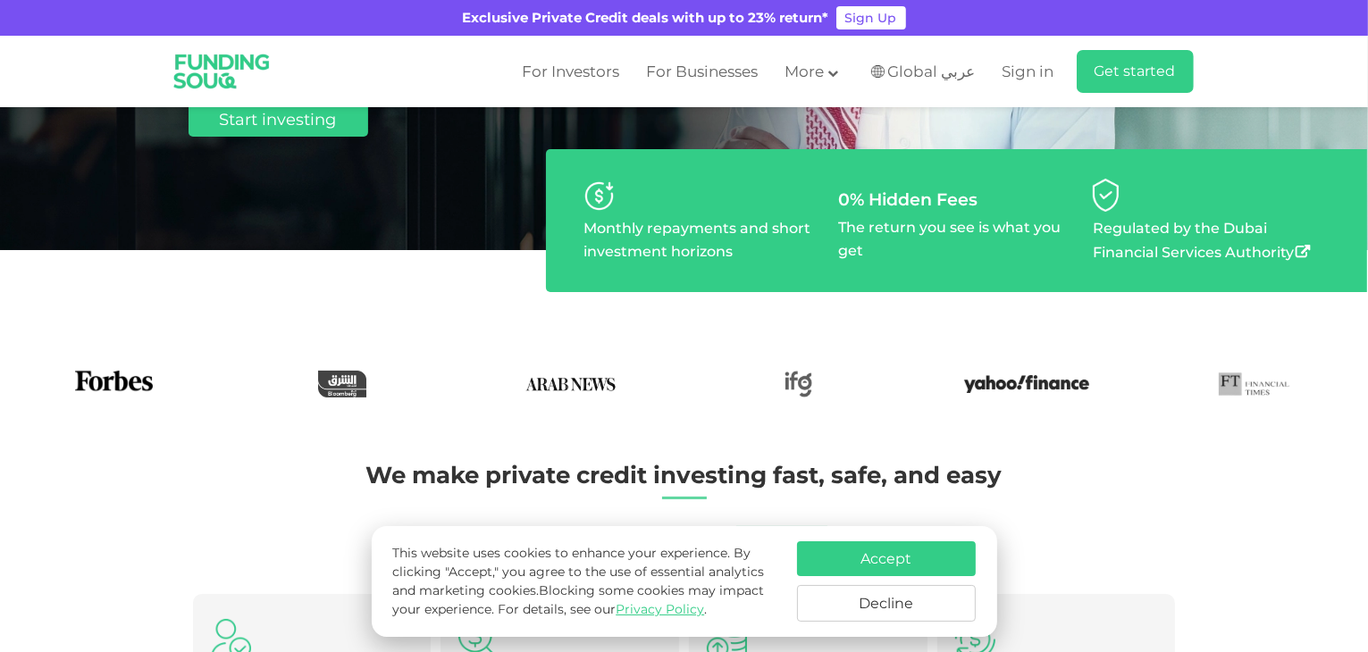
scroll to position [357, 0]
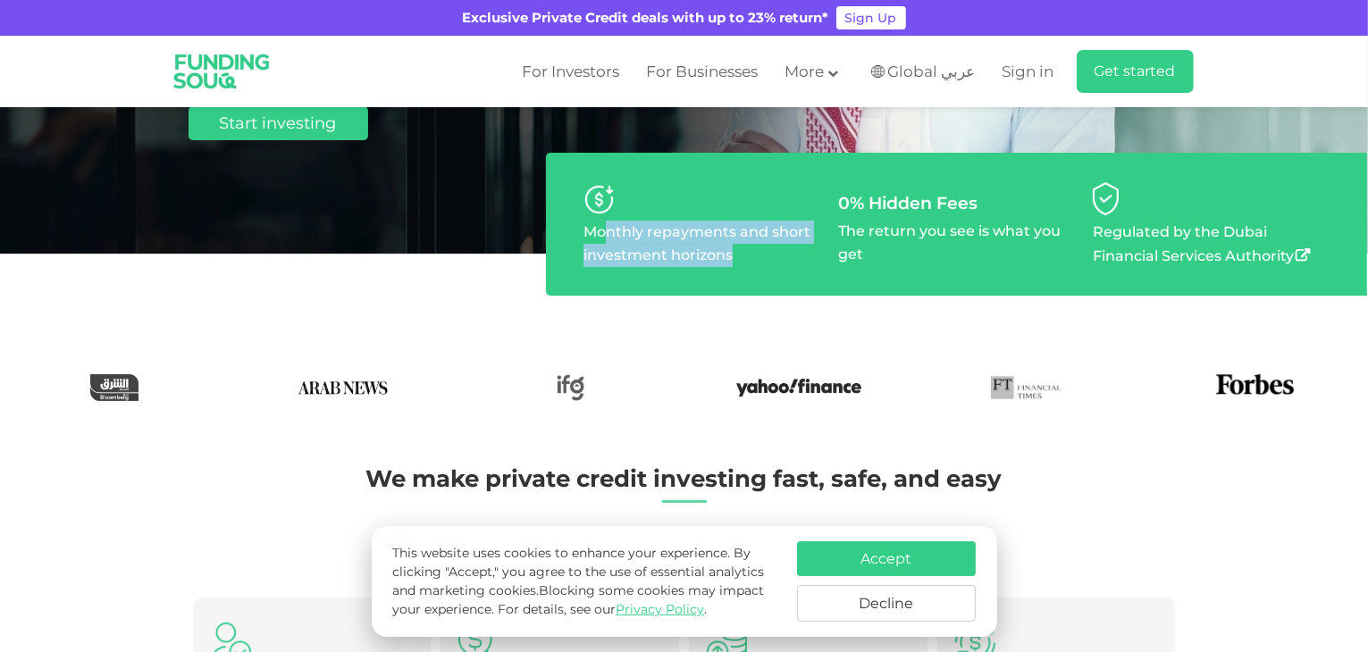
drag, startPoint x: 604, startPoint y: 238, endPoint x: 847, endPoint y: 262, distance: 244.3
click at [840, 261] on ul "Monthly repayments and short investment horizons 0% Hidden Fees The return you …" at bounding box center [956, 224] width 821 height 143
click at [849, 261] on p "The return you see is what you get" at bounding box center [956, 243] width 237 height 46
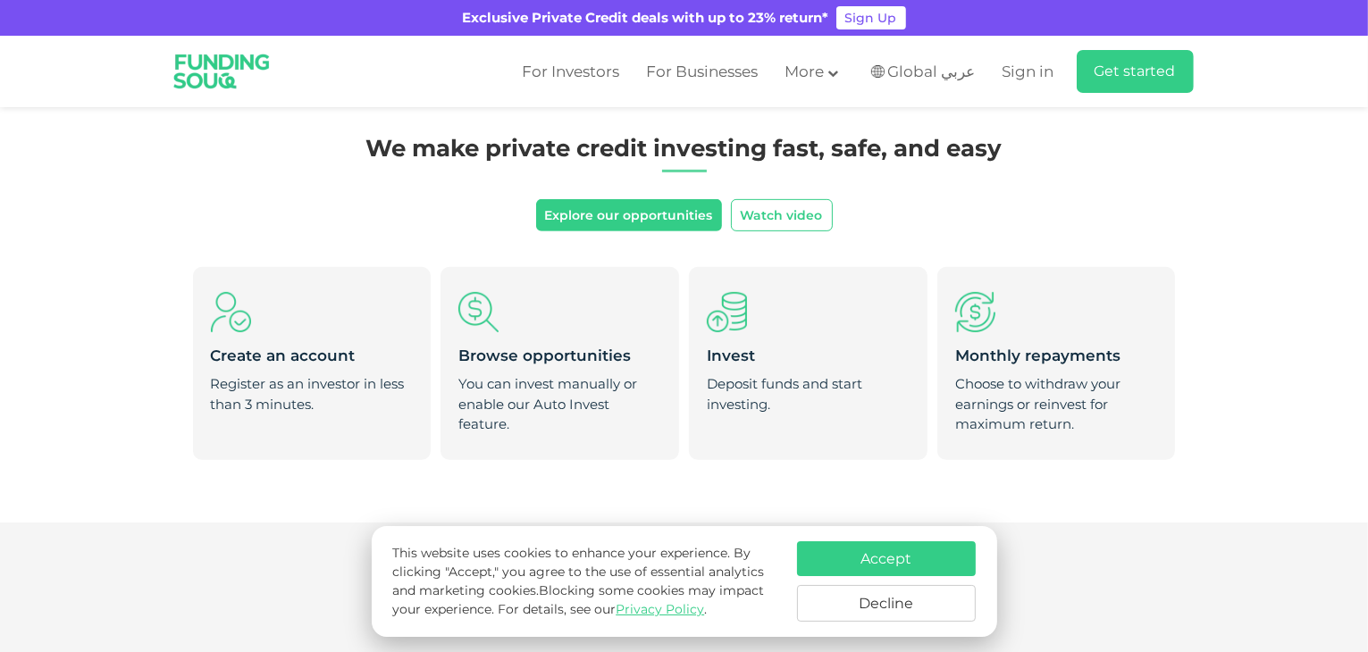
scroll to position [715, 0]
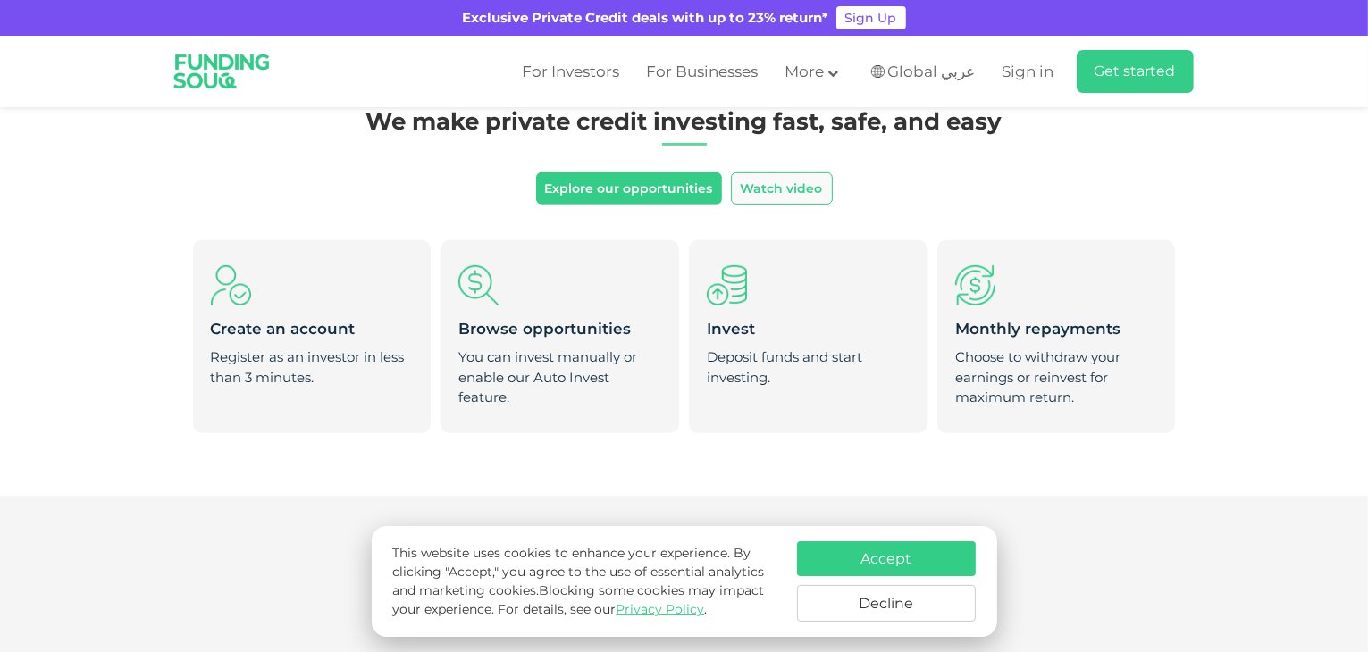
drag, startPoint x: 748, startPoint y: 190, endPoint x: 777, endPoint y: 175, distance: 32.4
click at [777, 175] on button "Watch video" at bounding box center [782, 188] width 102 height 32
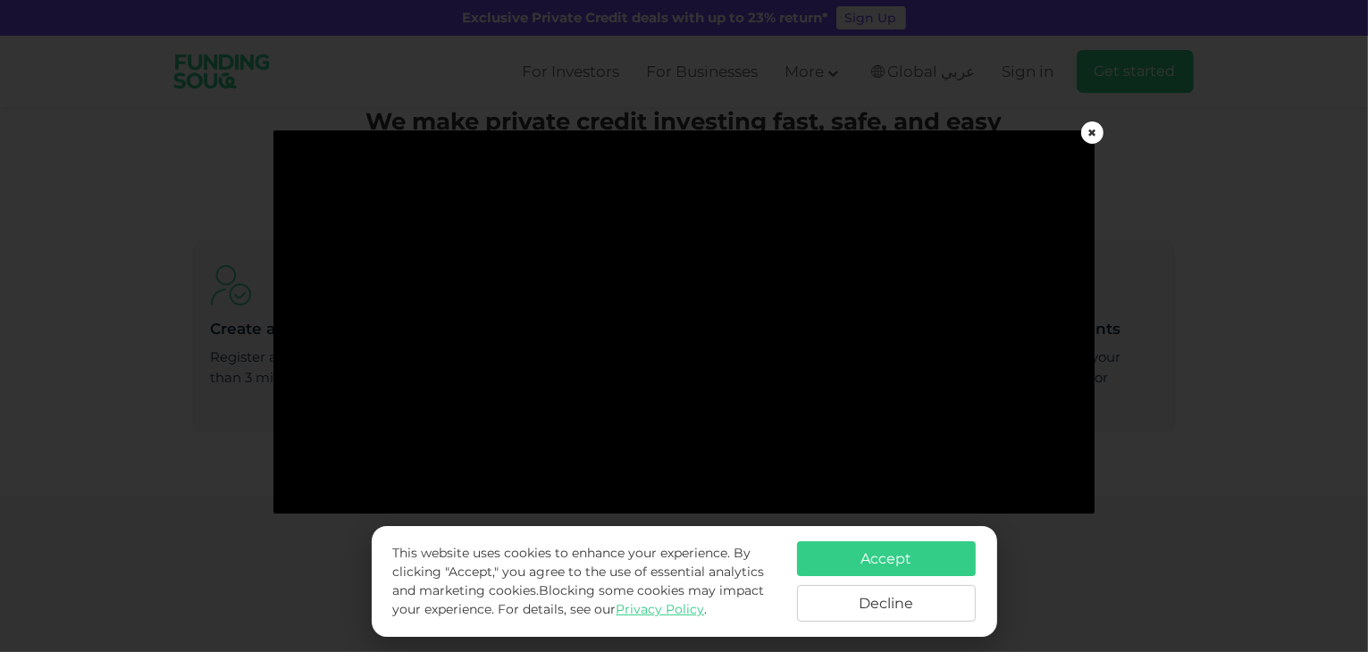
click at [1086, 133] on div "✖" at bounding box center [1092, 133] width 22 height 22
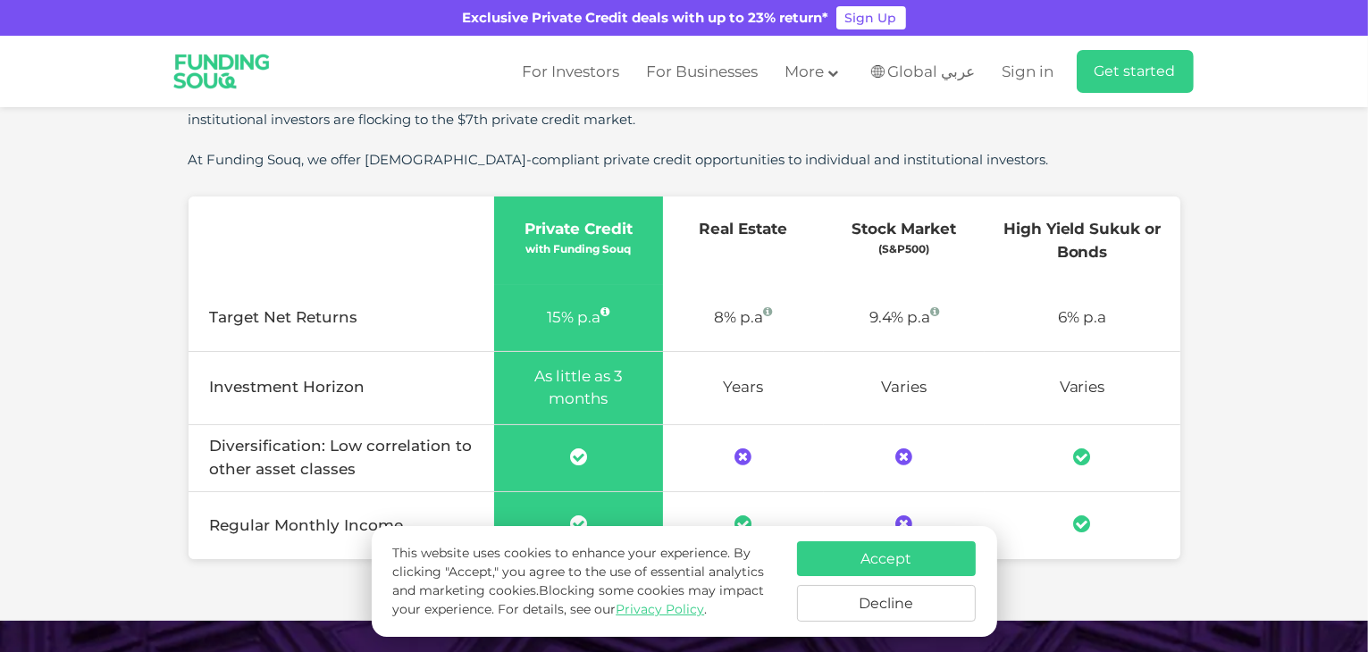
scroll to position [1251, 0]
drag, startPoint x: 546, startPoint y: 240, endPoint x: 662, endPoint y: 229, distance: 116.8
click at [662, 229] on tr "empty Private Credit with Funding Souq Real Estate Stock Market (S&P500) High Y…" at bounding box center [685, 240] width 992 height 88
click at [663, 229] on th "Real Estate" at bounding box center [743, 240] width 161 height 88
click at [355, 380] on td "Investment Horizon" at bounding box center [342, 386] width 306 height 73
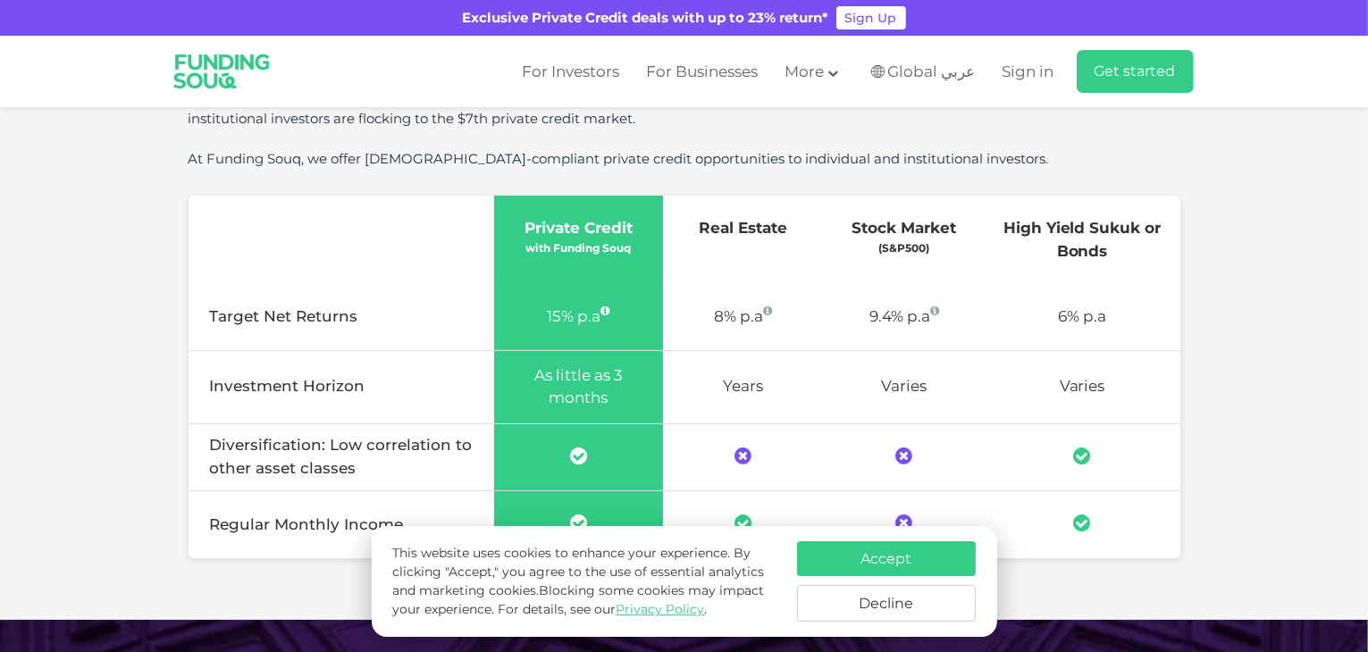
click at [355, 380] on td "Investment Horizon" at bounding box center [342, 386] width 306 height 73
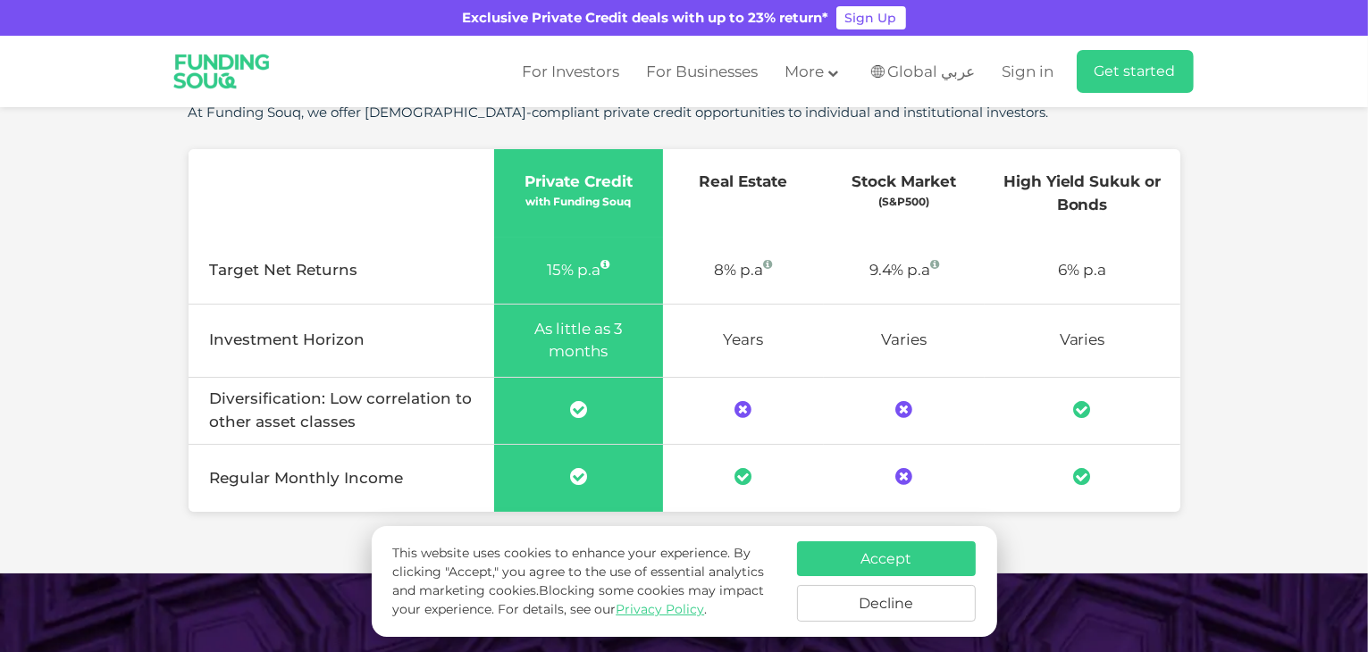
scroll to position [1430, 0]
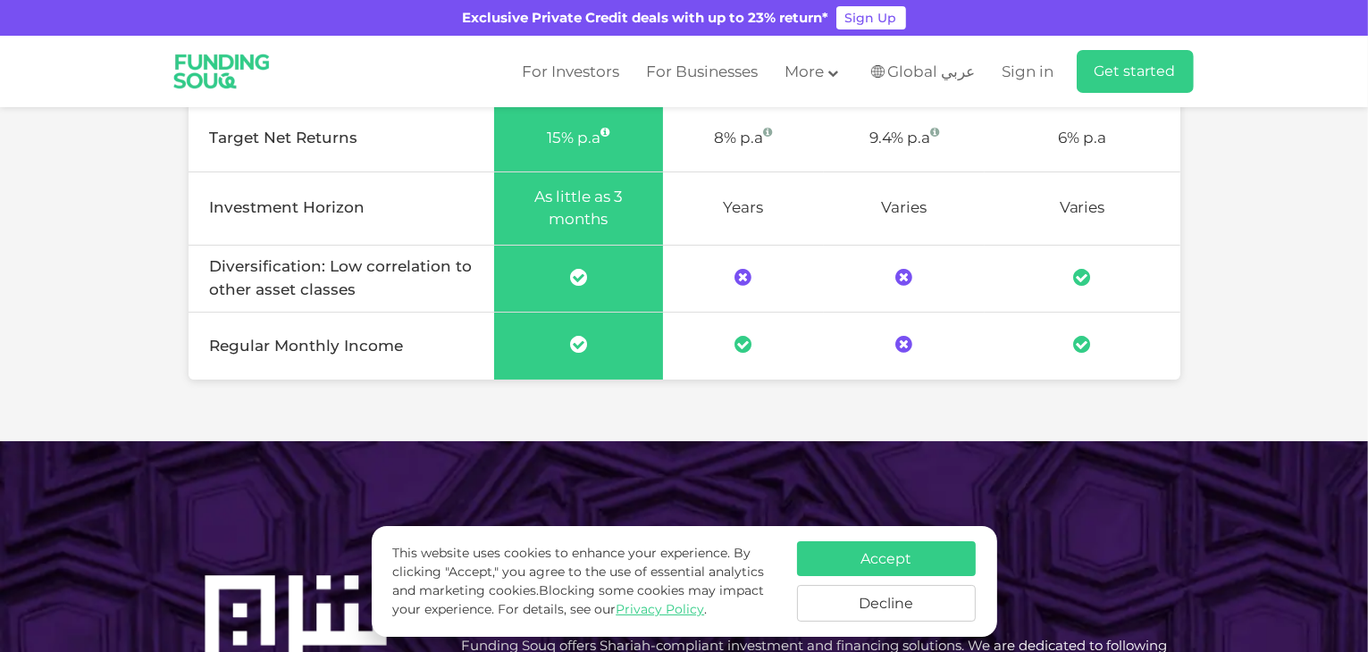
click at [376, 362] on td "Regular Monthly Income" at bounding box center [342, 345] width 306 height 67
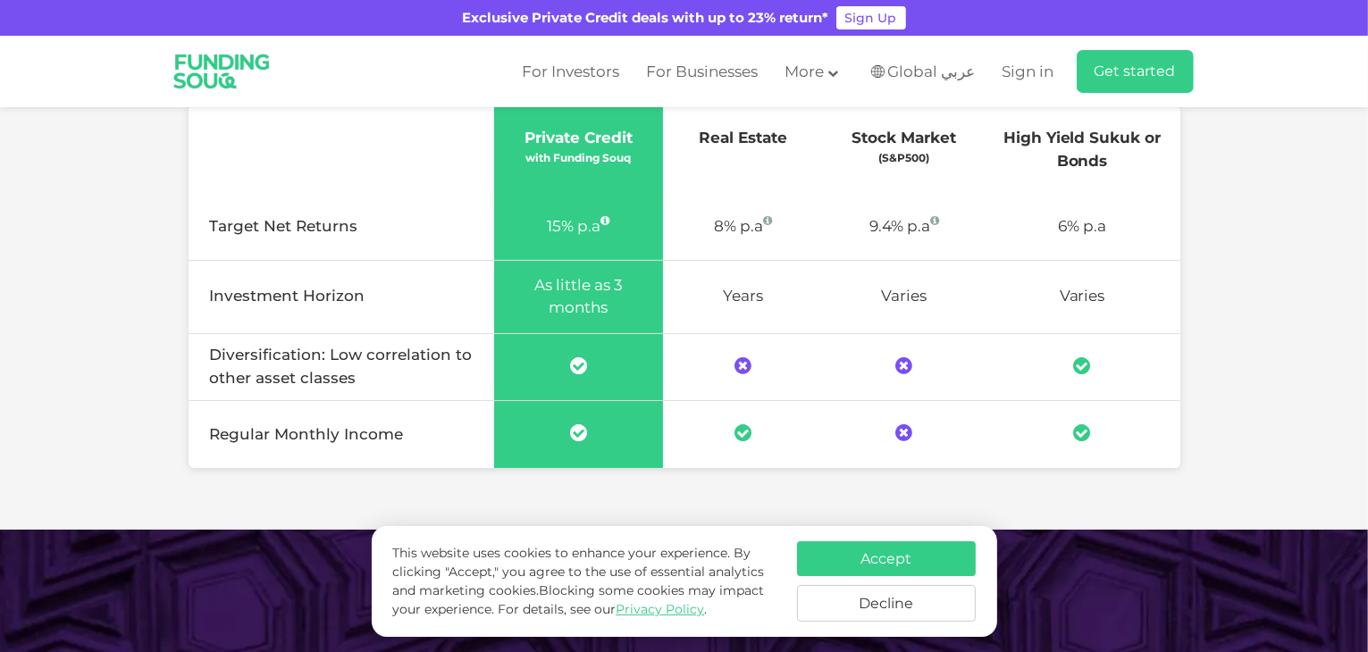
scroll to position [1340, 0]
click at [763, 147] on th "Real Estate" at bounding box center [743, 150] width 161 height 88
click at [743, 230] on span "8% p.a" at bounding box center [743, 227] width 58 height 18
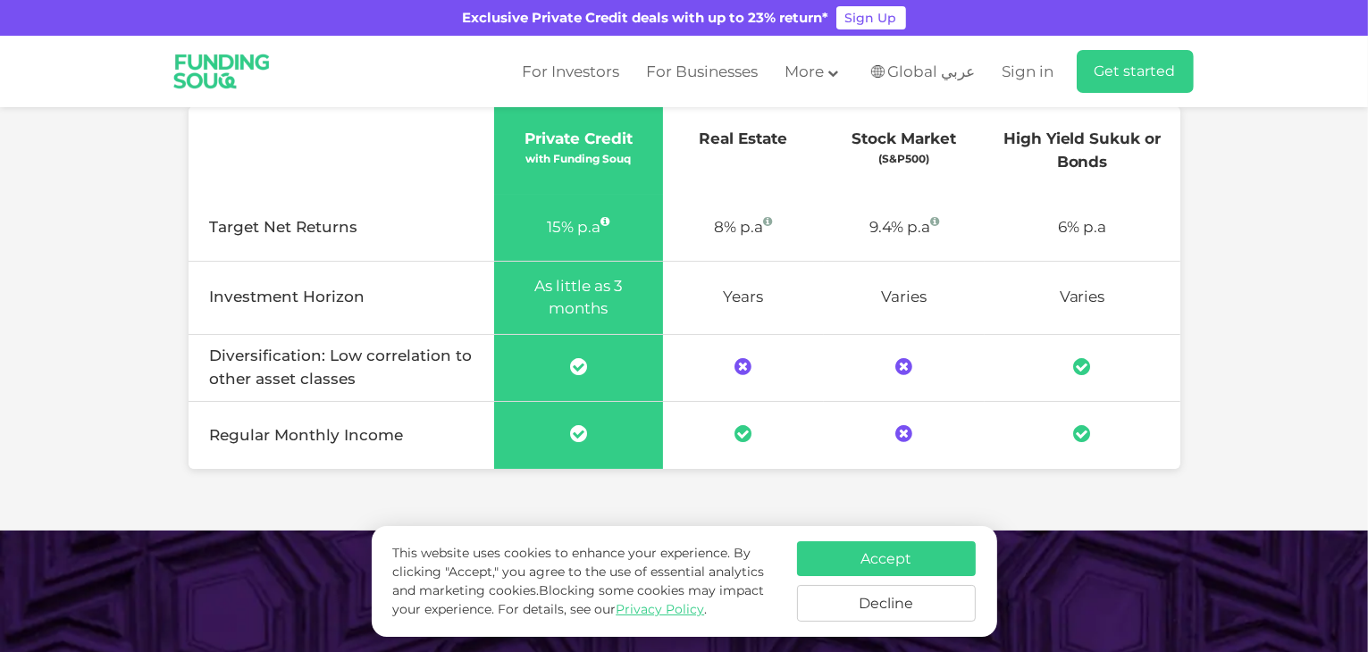
click at [740, 227] on span "8% p.a" at bounding box center [743, 227] width 58 height 18
click at [953, 136] on div "Stock Market" at bounding box center [904, 139] width 143 height 23
click at [954, 136] on div "Stock Market" at bounding box center [904, 139] width 143 height 23
click at [1015, 127] on th "High Yield Sukuk or Bonds" at bounding box center [1083, 150] width 196 height 88
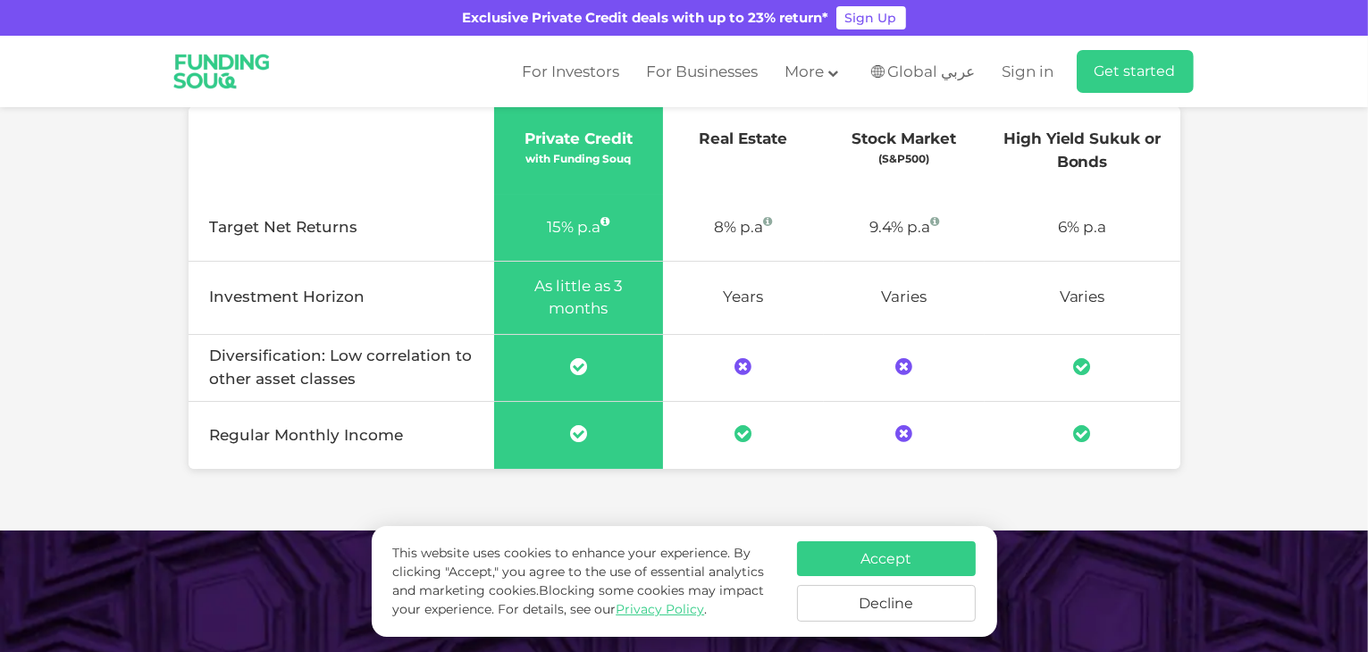
click at [1015, 127] on th "High Yield Sukuk or Bonds" at bounding box center [1083, 150] width 196 height 88
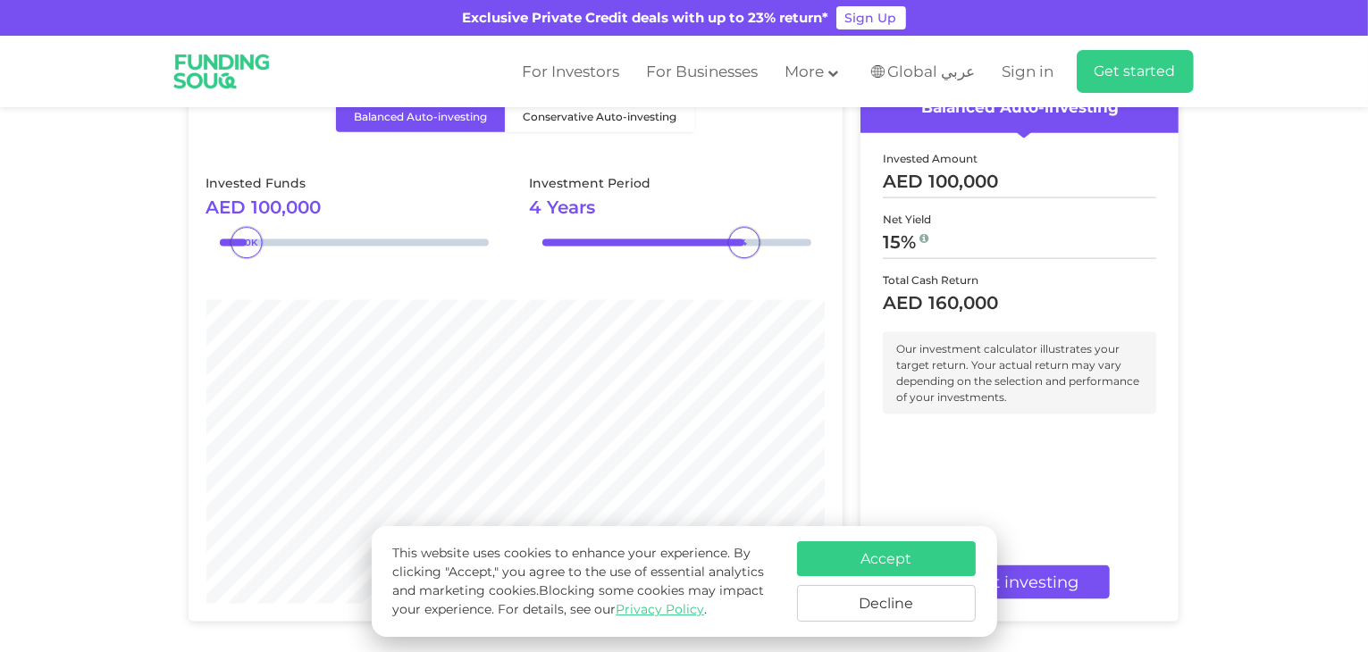
scroll to position [2234, 0]
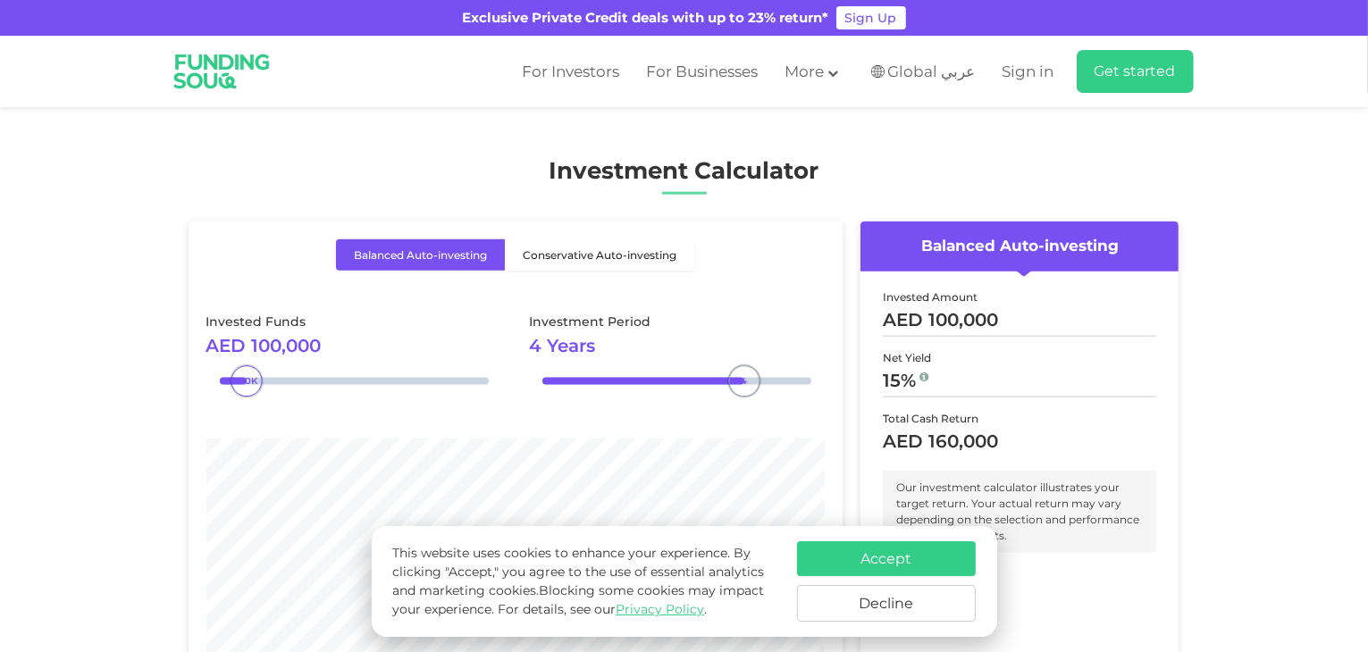
type tc-range-slider "5"
drag, startPoint x: 741, startPoint y: 380, endPoint x: 837, endPoint y: 399, distance: 98.3
click at [837, 399] on div "Balanced Auto-investing Conservative Auto-investing Invested Funds AED 100,000" at bounding box center [516, 491] width 655 height 539
click at [810, 401] on div "Investment Period 5 Years" at bounding box center [677, 362] width 296 height 99
click at [611, 240] on label "Conservative Auto-investing" at bounding box center [599, 254] width 189 height 31
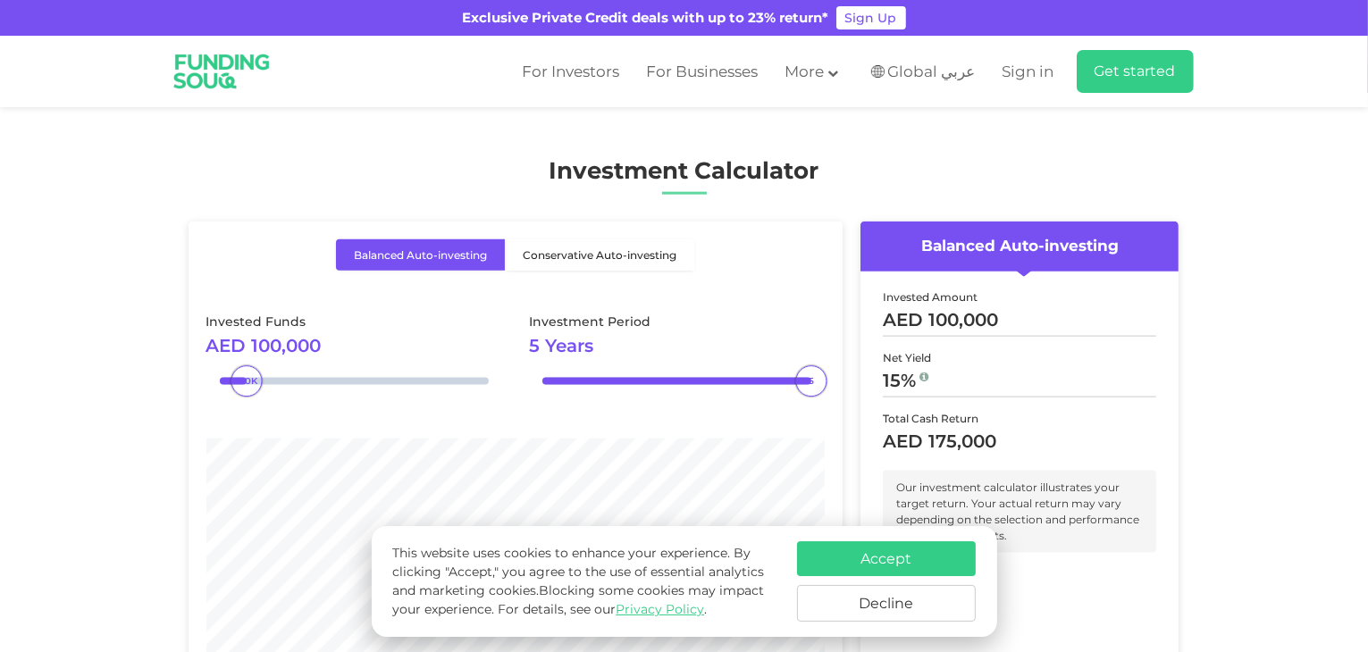
click at [348, 240] on input "Conservative Auto-investing" at bounding box center [342, 245] width 12 height 12
radio input "true"
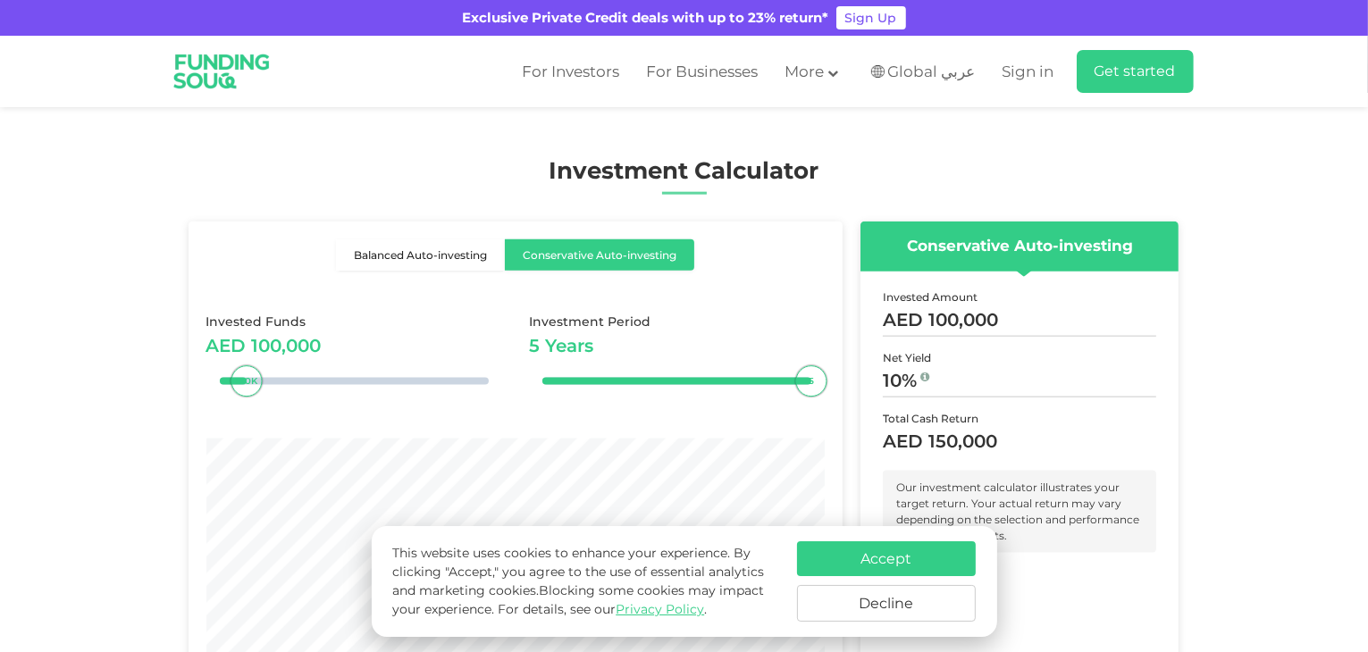
click at [433, 256] on label "Balanced Auto-investing" at bounding box center [420, 254] width 169 height 31
click at [348, 251] on input "Balanced Auto-investing" at bounding box center [342, 245] width 12 height 12
radio input "true"
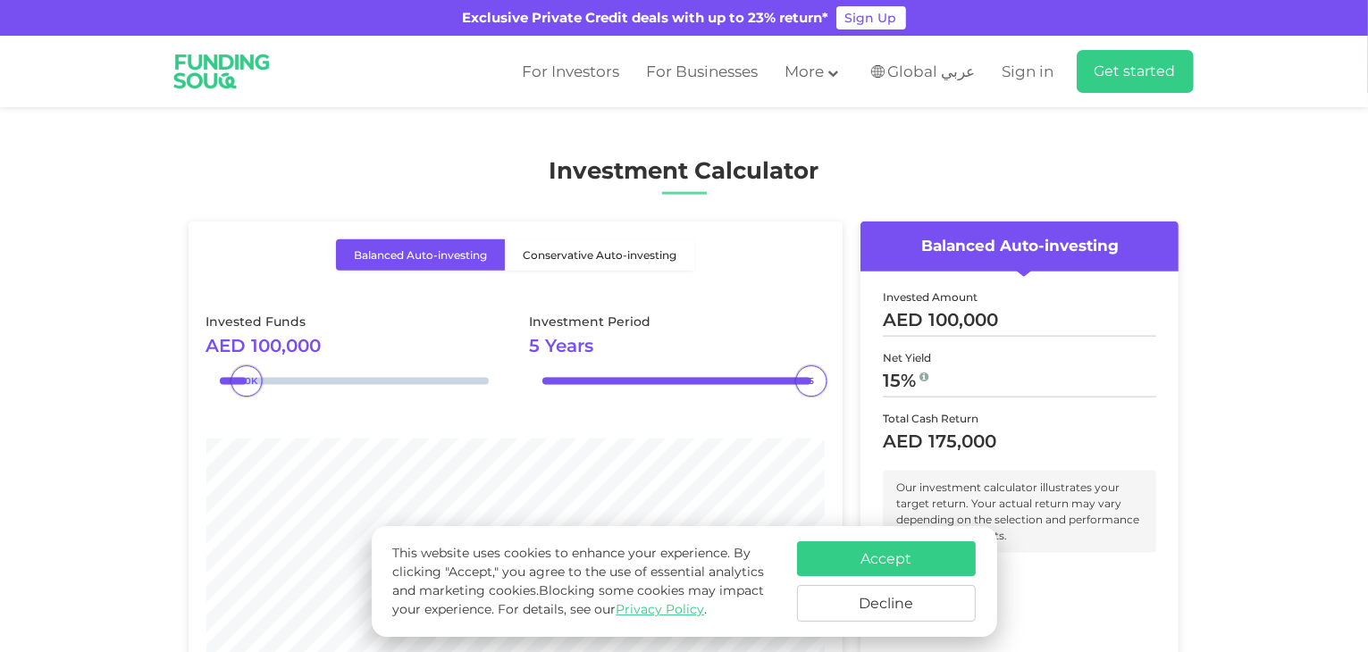
click at [547, 261] on label "Conservative Auto-investing" at bounding box center [599, 254] width 189 height 31
click at [348, 251] on input "Conservative Auto-investing" at bounding box center [342, 245] width 12 height 12
radio input "true"
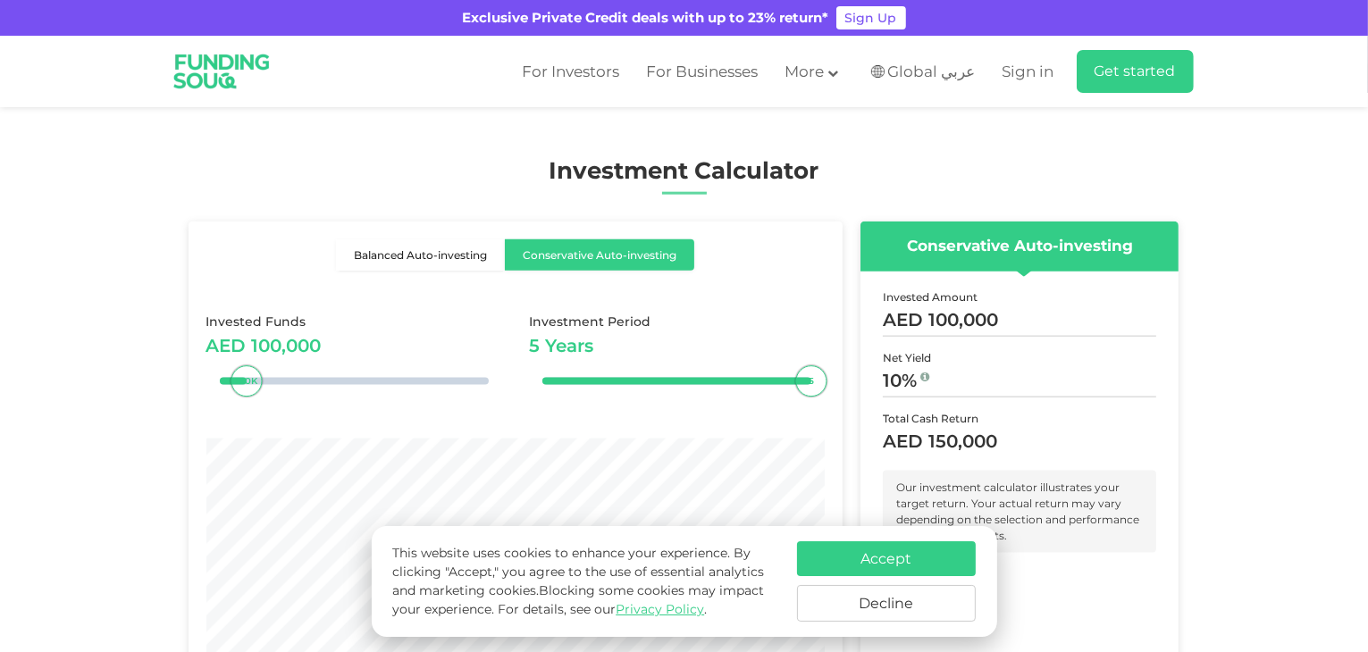
click at [475, 265] on label "Balanced Auto-investing" at bounding box center [420, 254] width 169 height 31
click at [348, 251] on input "Balanced Auto-investing" at bounding box center [342, 245] width 12 height 12
radio input "true"
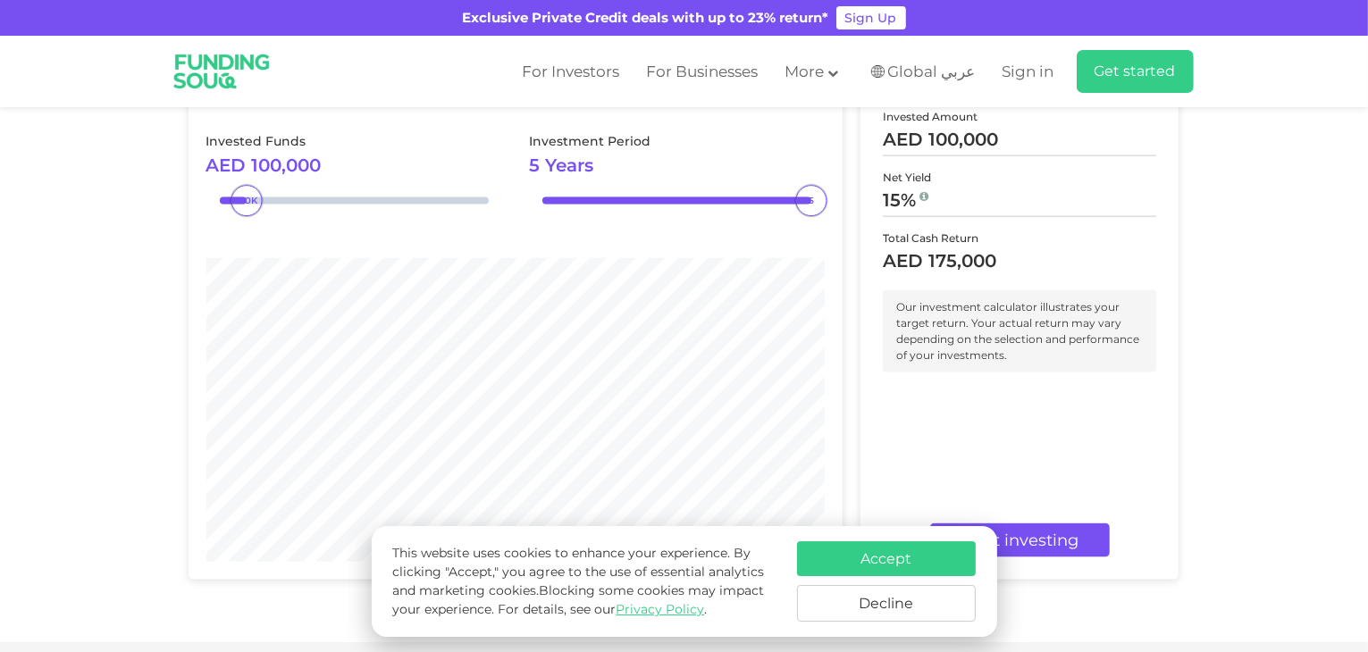
scroll to position [2413, 0]
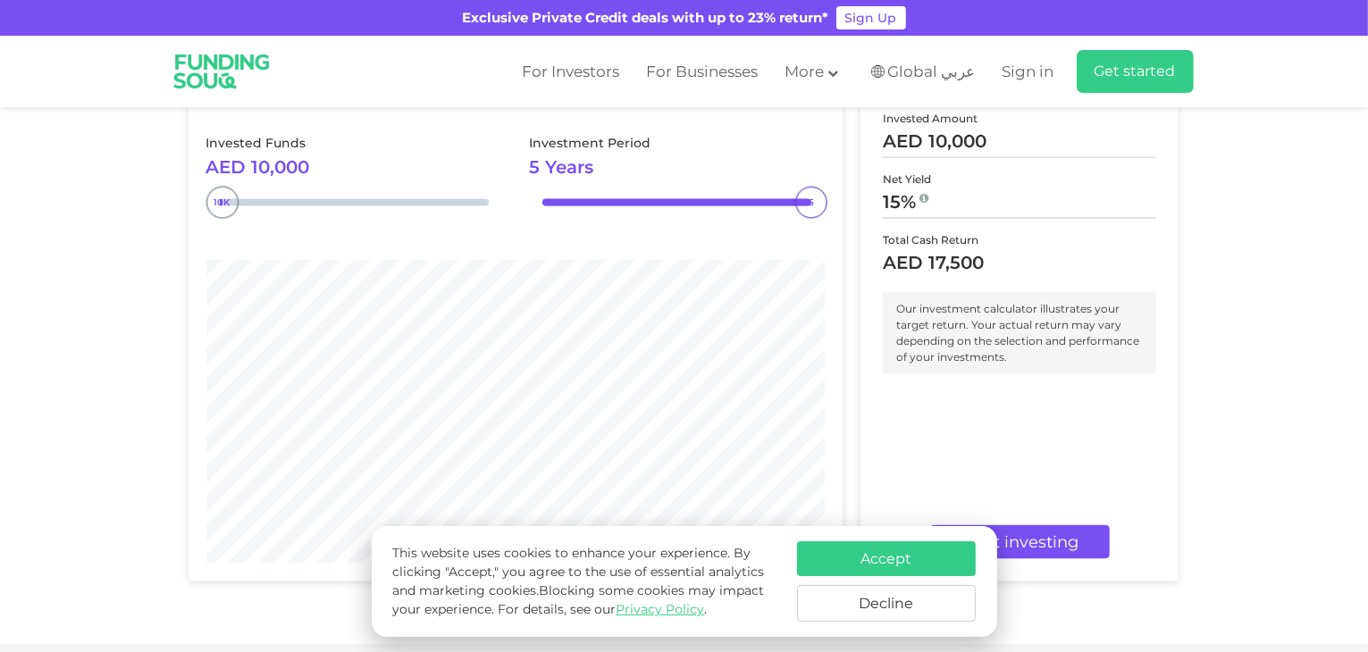
drag, startPoint x: 249, startPoint y: 208, endPoint x: 223, endPoint y: 219, distance: 28.9
click at [223, 219] on div "Invested Funds AED 10,000" at bounding box center [354, 183] width 296 height 99
type tc-range-slider "10000"
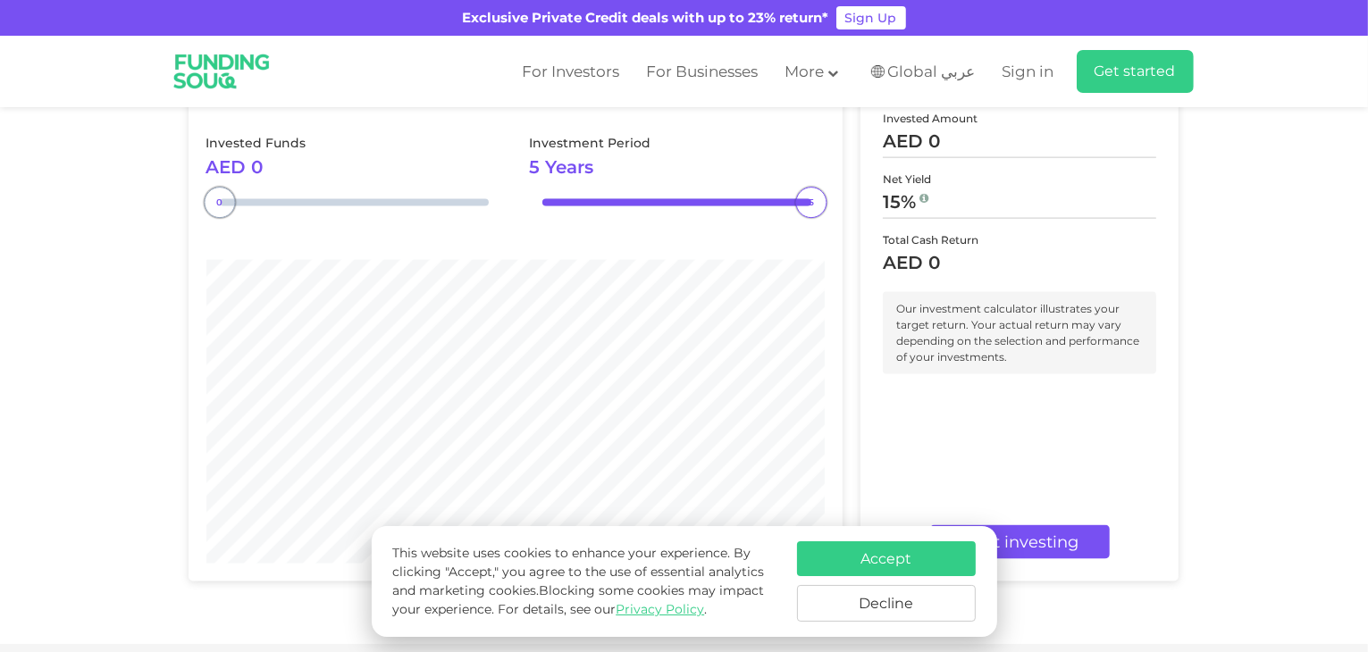
type tc-range-slider "10000"
drag, startPoint x: 231, startPoint y: 197, endPoint x: 332, endPoint y: 209, distance: 101.6
click at [332, 211] on div "420K" at bounding box center [332, 203] width 31 height 31
click at [373, 206] on div "Invested Funds AED 370,000" at bounding box center [354, 183] width 296 height 99
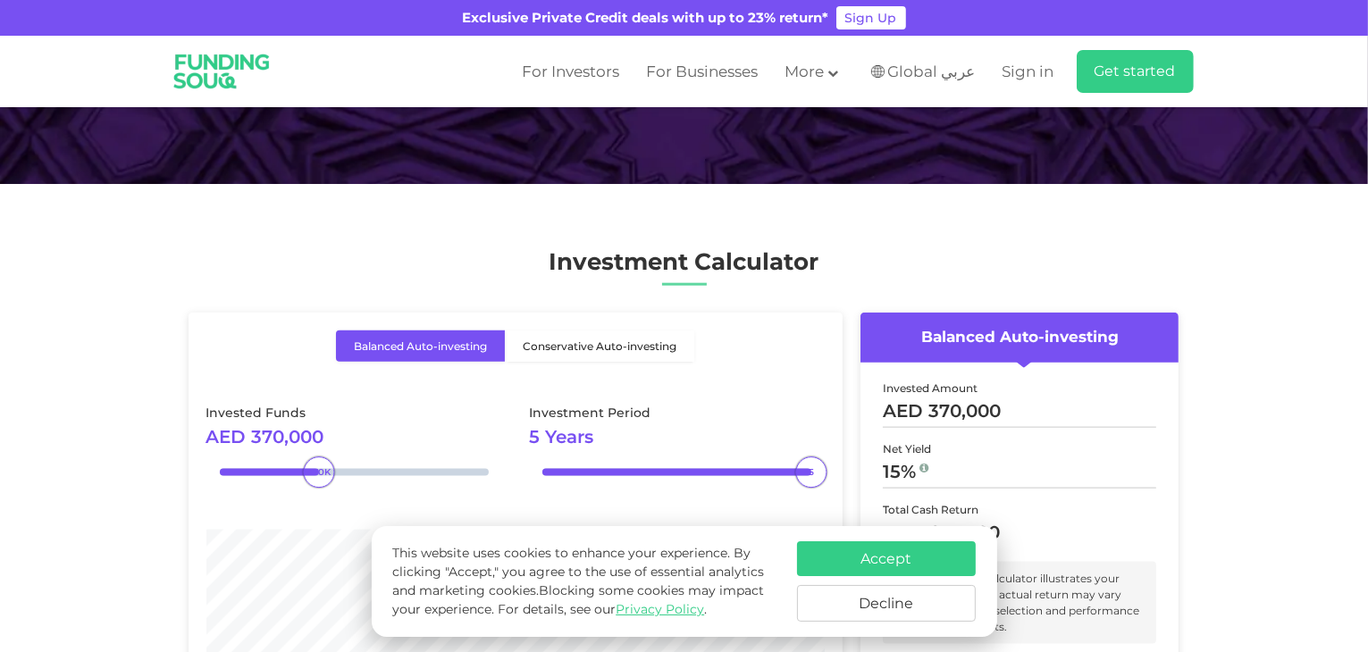
scroll to position [2145, 0]
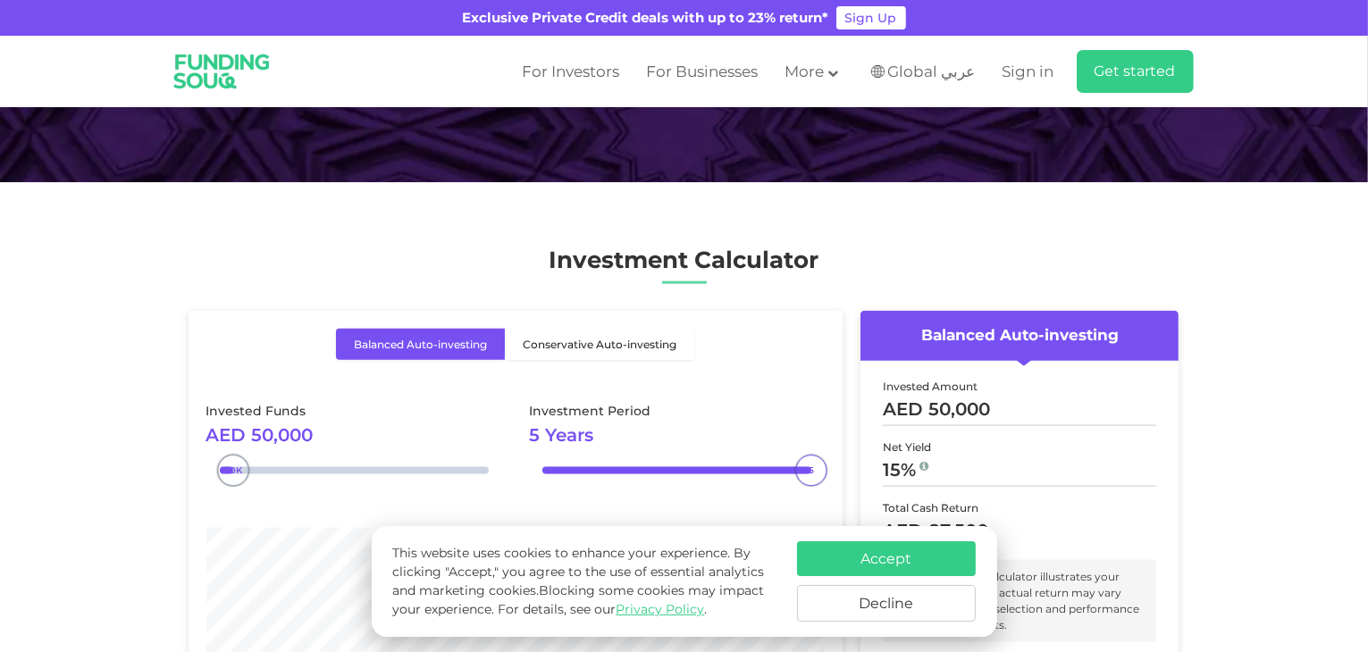
type tc-range-slider "10000"
drag, startPoint x: 311, startPoint y: 457, endPoint x: 222, endPoint y: 475, distance: 91.3
click at [222, 475] on div "10K" at bounding box center [221, 471] width 31 height 31
click at [604, 330] on label "Conservative Auto-investing" at bounding box center [599, 344] width 189 height 31
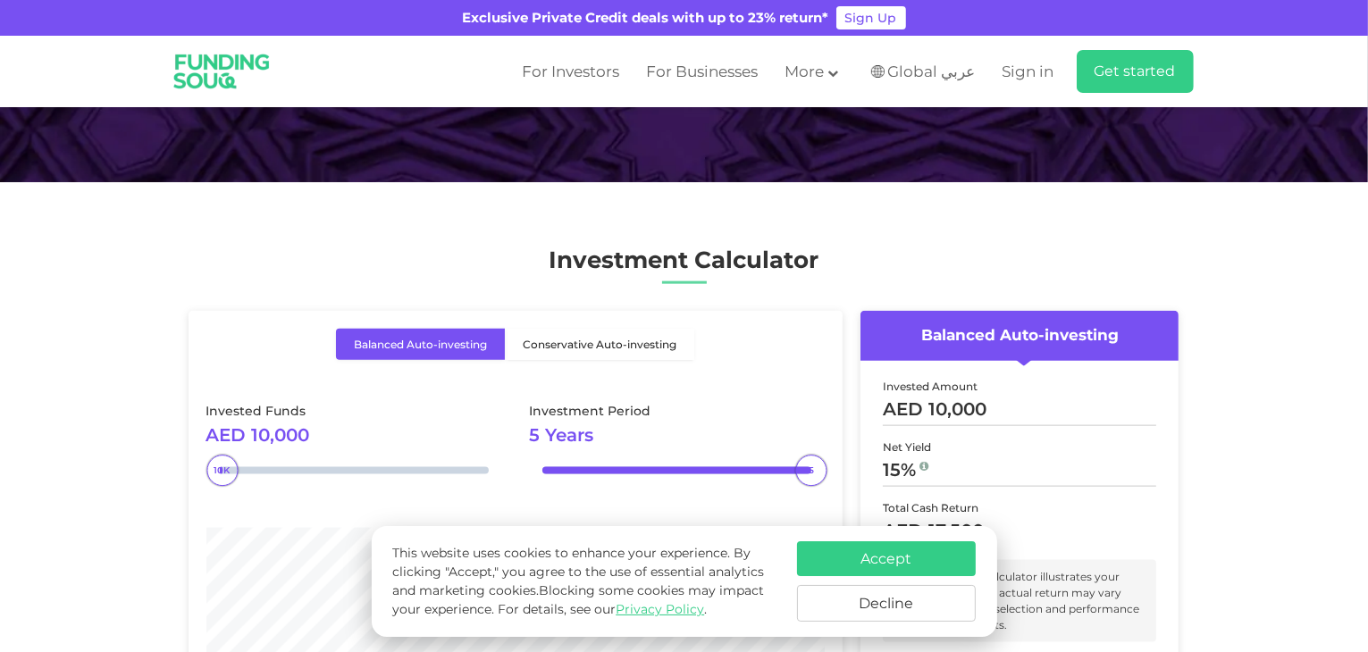
click at [348, 330] on input "Conservative Auto-investing" at bounding box center [342, 335] width 12 height 12
radio input "true"
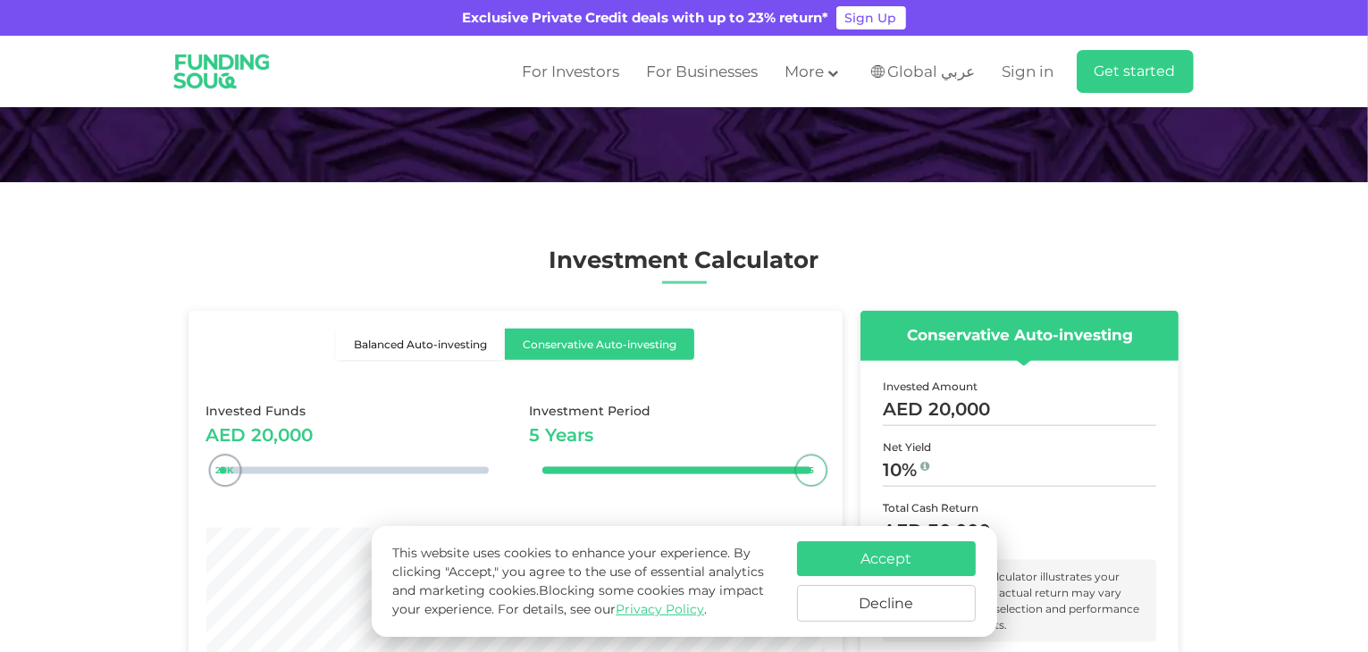
type tc-range-slider "10000"
drag, startPoint x: 235, startPoint y: 465, endPoint x: 222, endPoint y: 473, distance: 15.6
click at [222, 473] on div "10K" at bounding box center [221, 471] width 31 height 31
click at [364, 385] on div "Balanced Auto-investing Conservative Auto-investing" at bounding box center [515, 359] width 619 height 60
type tc-range-slider "20000"
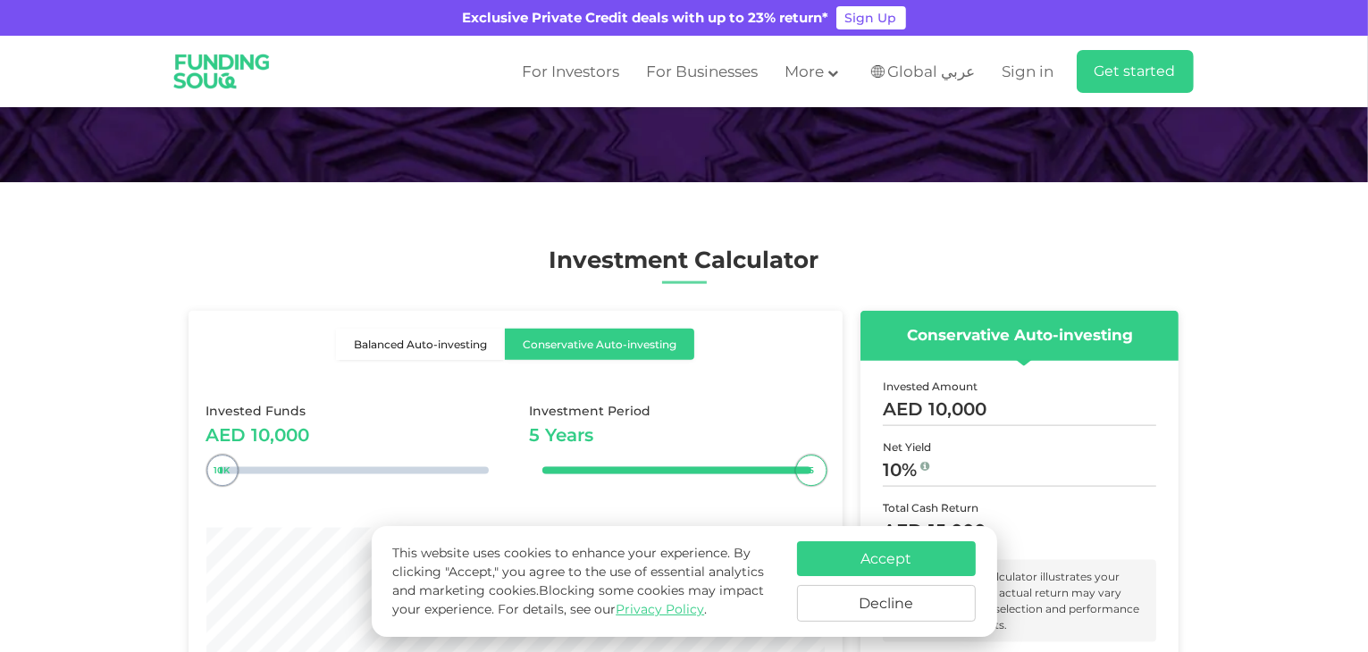
drag, startPoint x: 243, startPoint y: 461, endPoint x: 222, endPoint y: 478, distance: 27.4
click at [222, 478] on div "10K" at bounding box center [221, 471] width 31 height 31
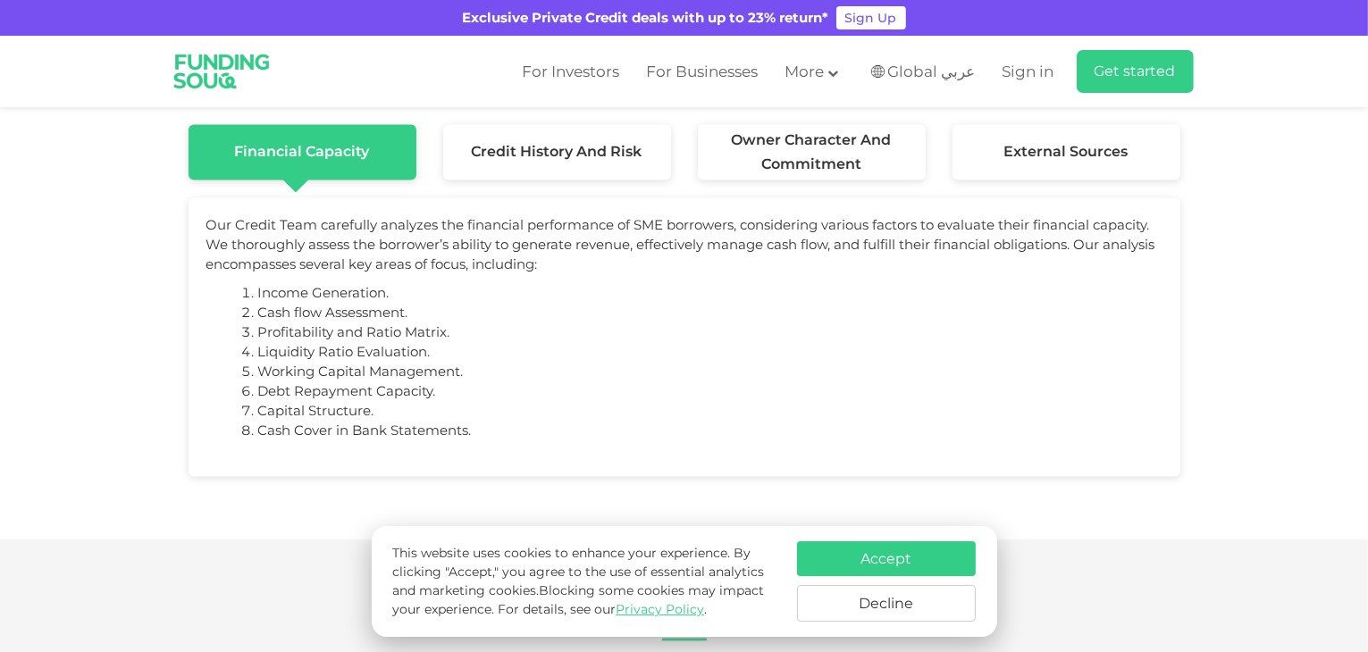
scroll to position [3396, 0]
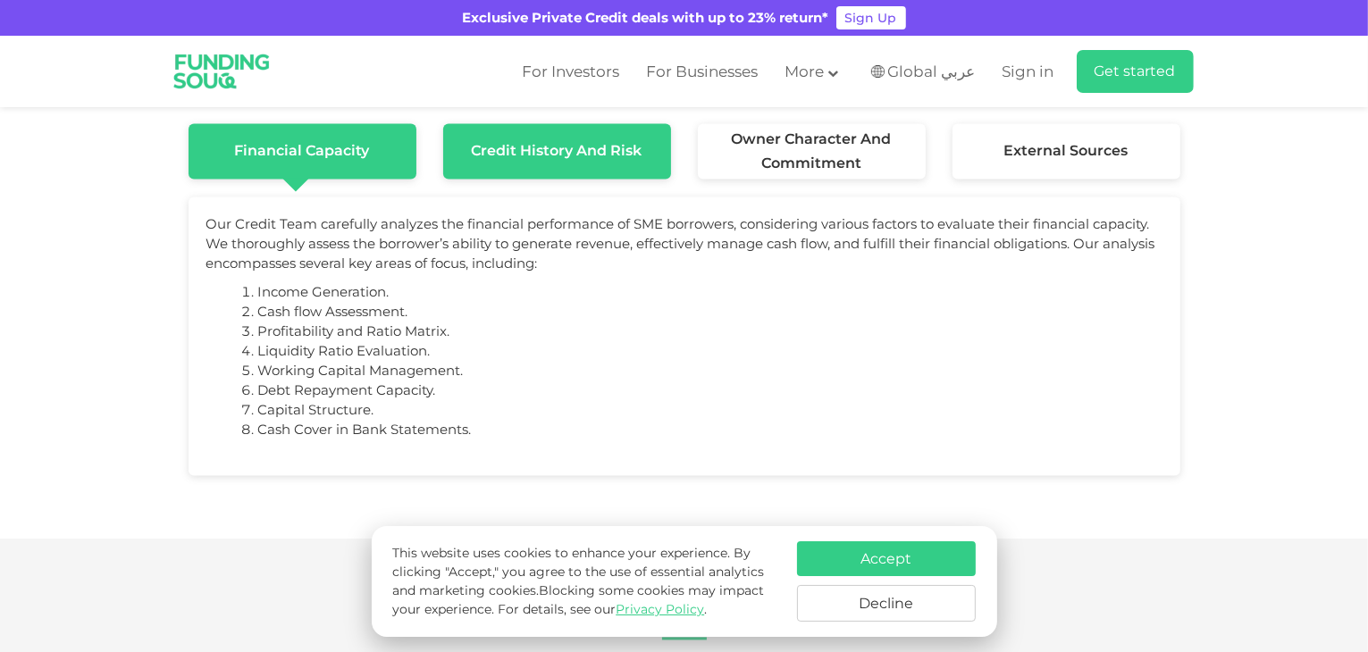
click at [657, 165] on div "Credit History and Risk" at bounding box center [557, 151] width 228 height 55
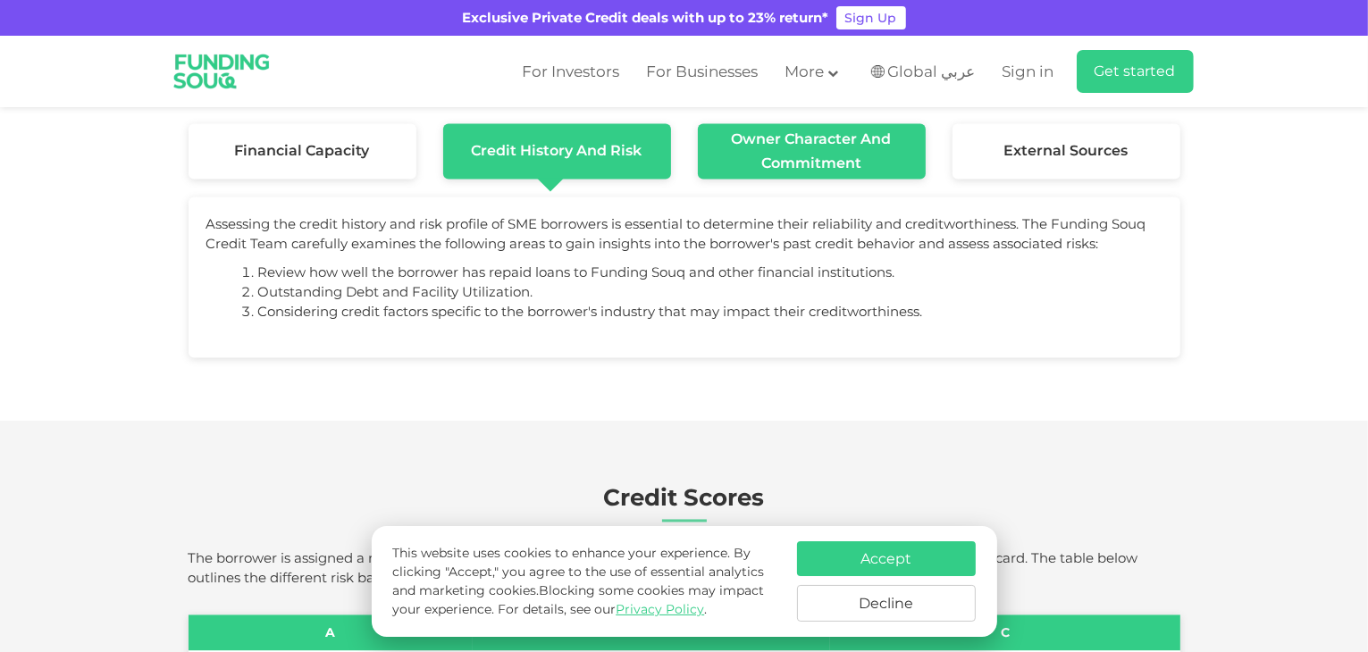
click at [788, 155] on span "Owner Character and Commitment" at bounding box center [812, 151] width 228 height 48
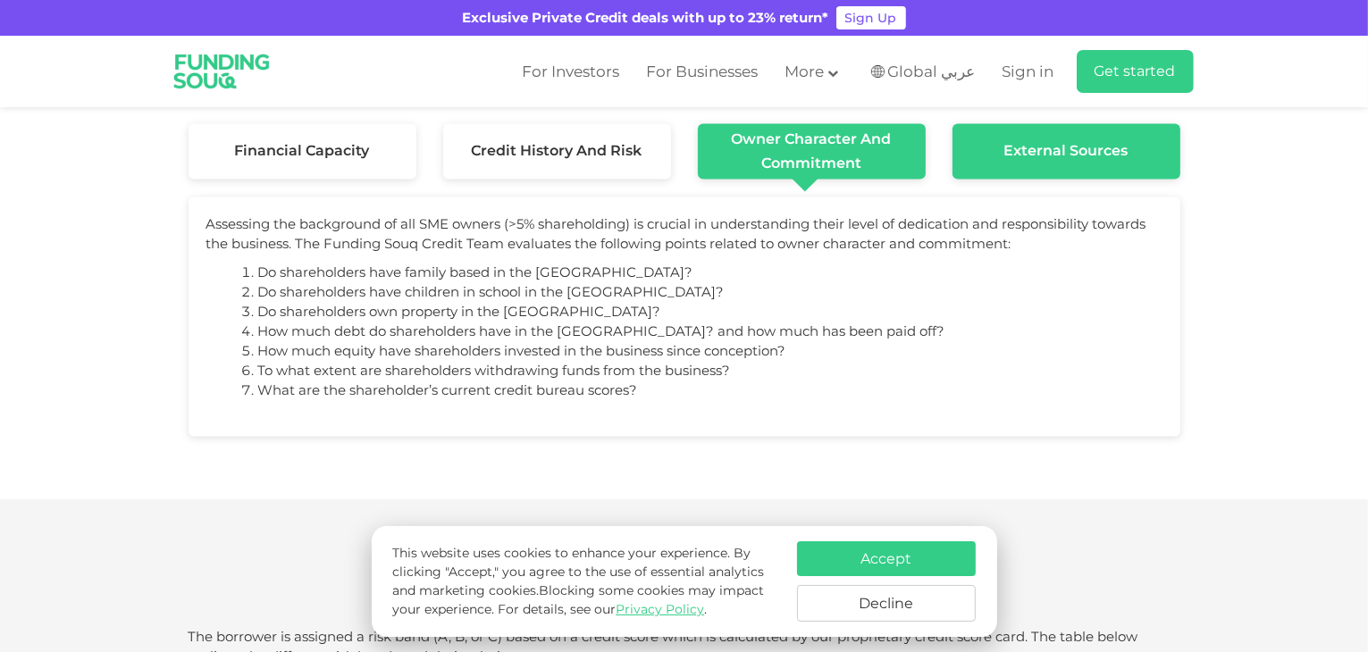
click at [1077, 168] on div "External Sources" at bounding box center [1067, 151] width 228 height 55
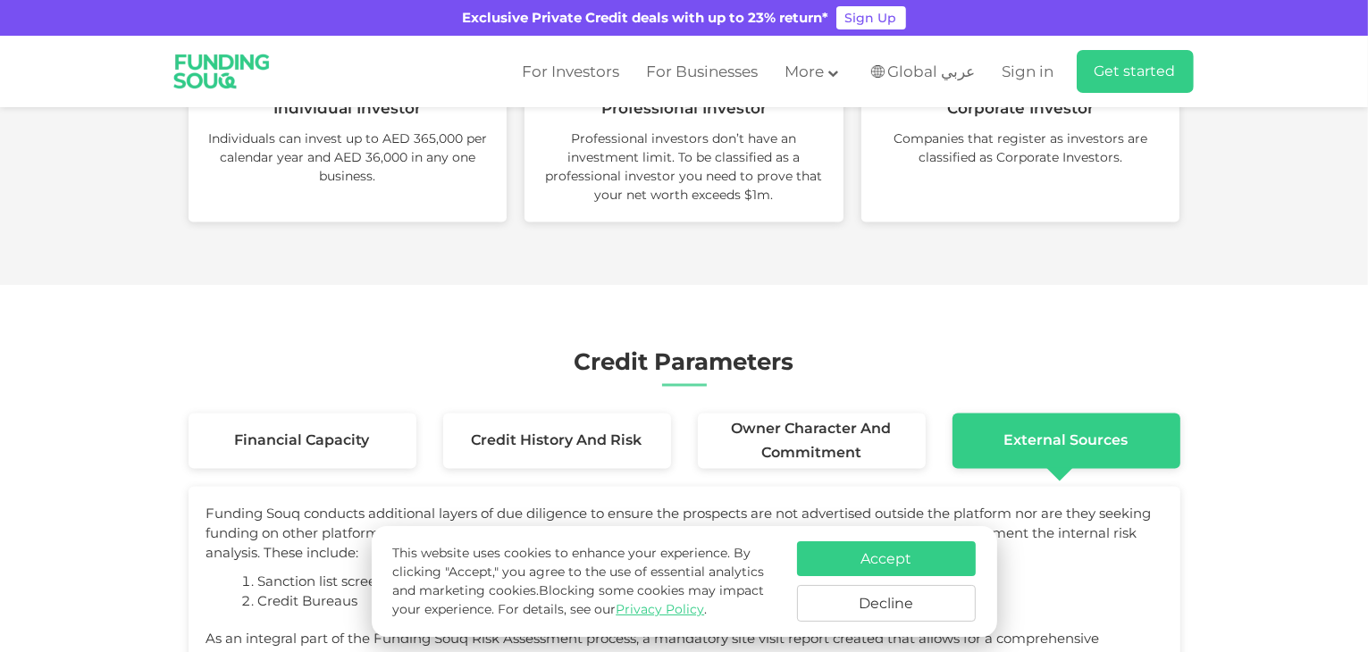
scroll to position [3038, 0]
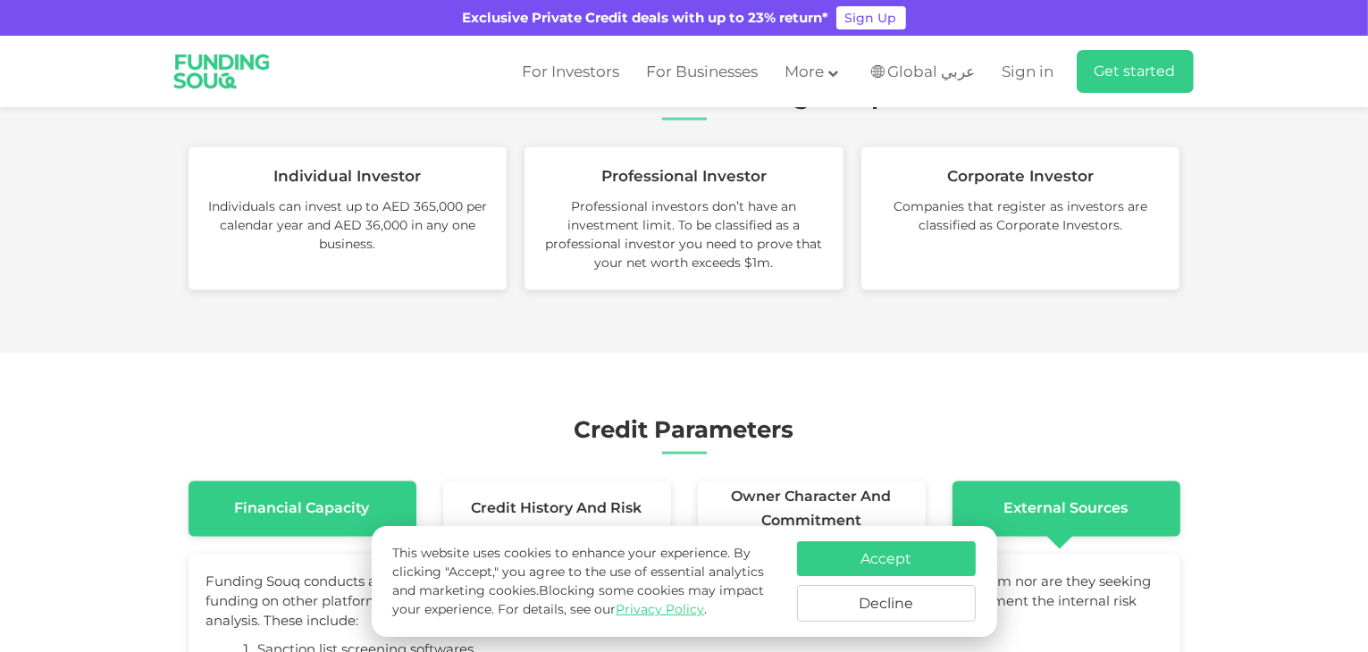
click at [223, 508] on div "Financial Capacity" at bounding box center [303, 509] width 228 height 55
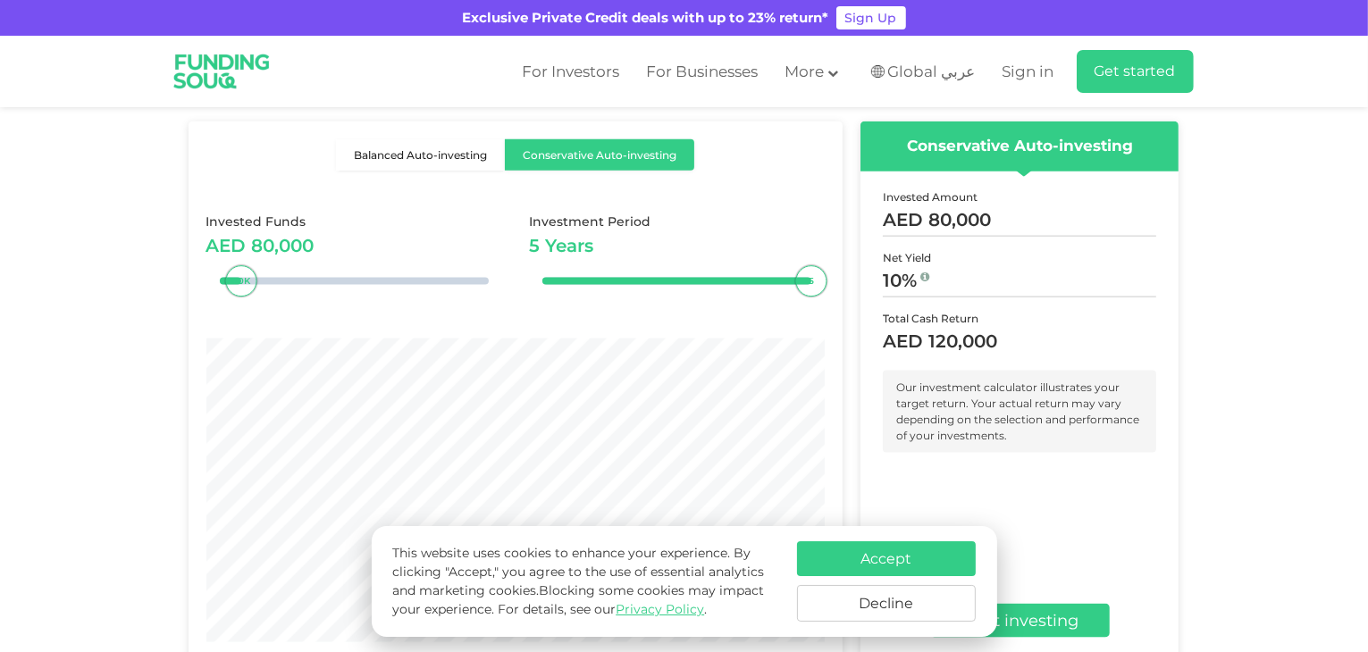
scroll to position [2145, 0]
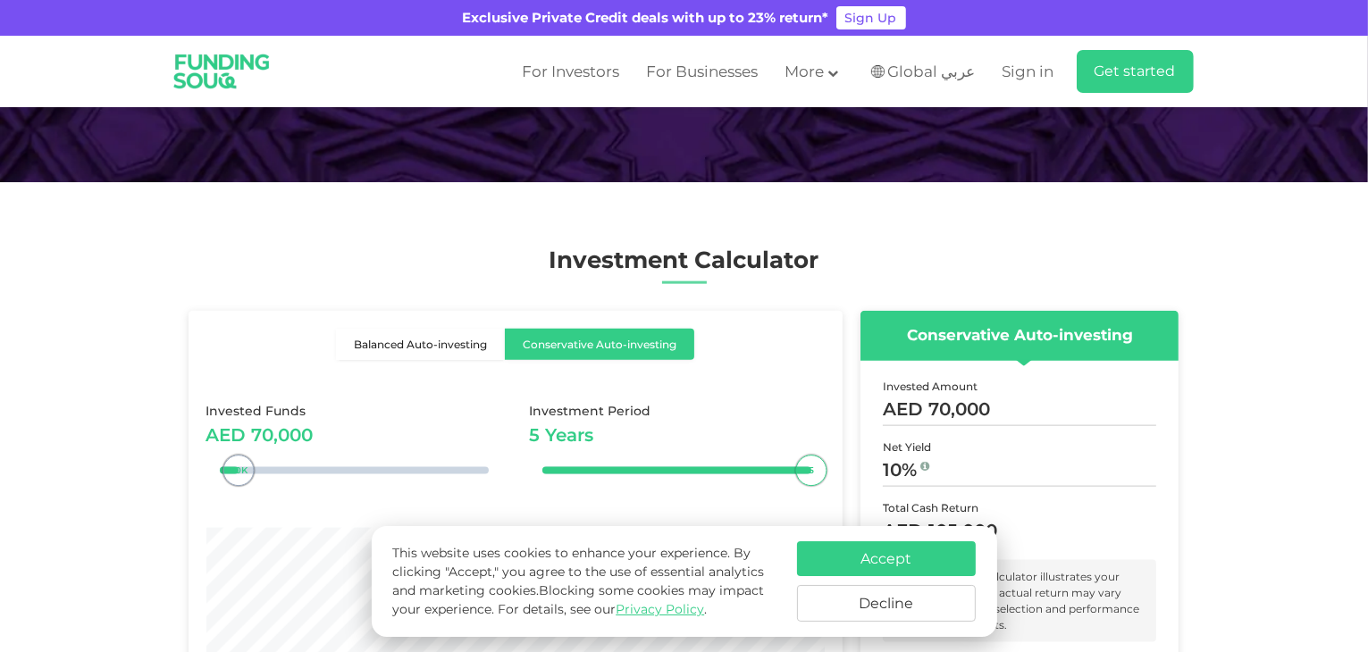
type tc-range-slider "10000"
drag, startPoint x: 239, startPoint y: 453, endPoint x: 222, endPoint y: 461, distance: 18.8
click at [222, 461] on div "10K" at bounding box center [221, 471] width 31 height 31
